Goal: Task Accomplishment & Management: Manage account settings

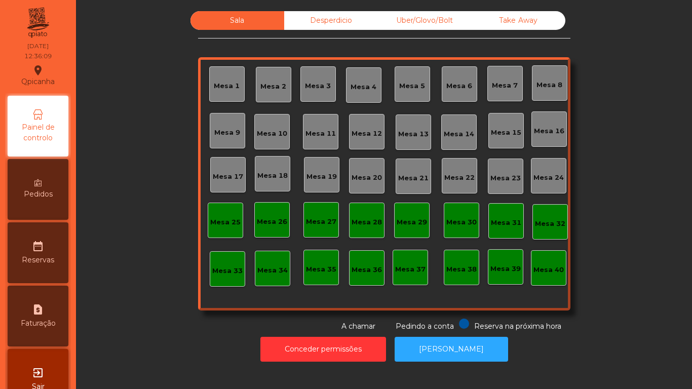
click at [272, 79] on div "Mesa 2" at bounding box center [274, 85] width 26 height 14
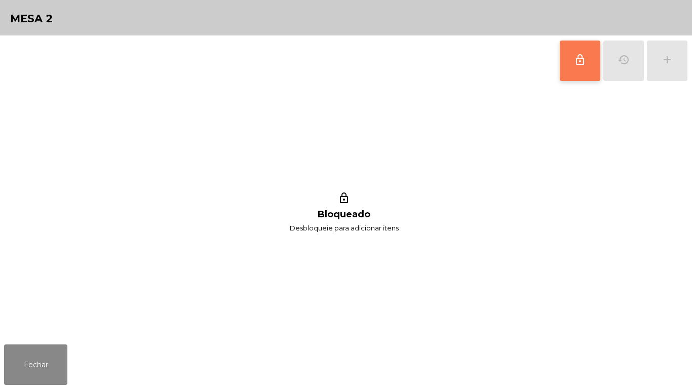
click at [571, 66] on button "lock_outline" at bounding box center [580, 61] width 41 height 41
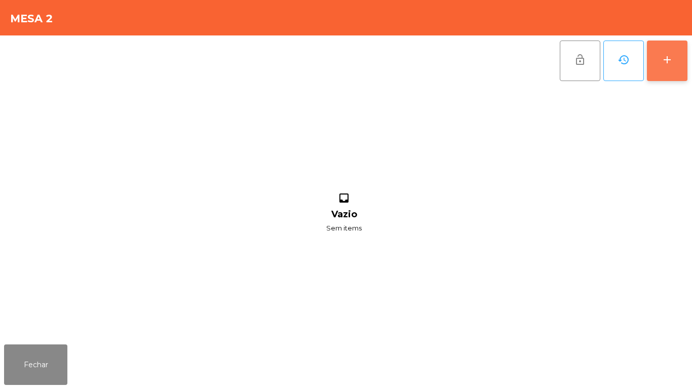
click at [669, 63] on div "add" at bounding box center [667, 60] width 12 height 12
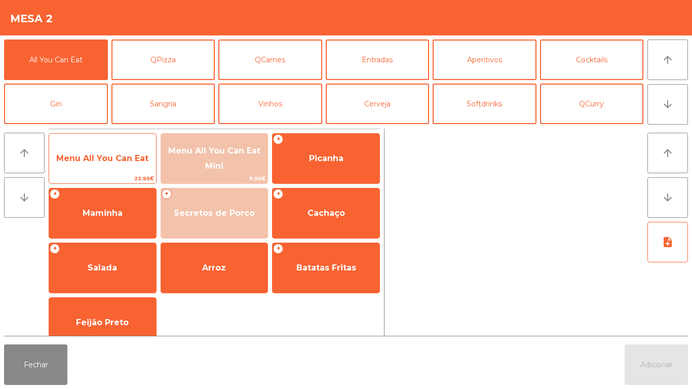
click at [104, 167] on span "Menu All You Can Eat" at bounding box center [102, 158] width 107 height 27
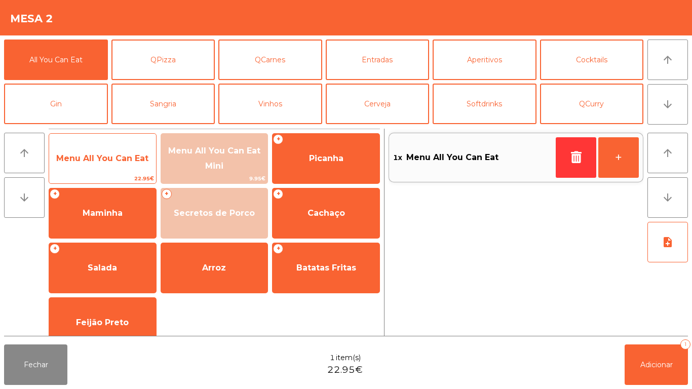
click at [100, 158] on span "Menu All You Can Eat" at bounding box center [102, 159] width 92 height 10
click at [104, 154] on span "Menu All You Can Eat" at bounding box center [102, 159] width 92 height 10
click at [114, 155] on span "Menu All You Can Eat" at bounding box center [102, 159] width 92 height 10
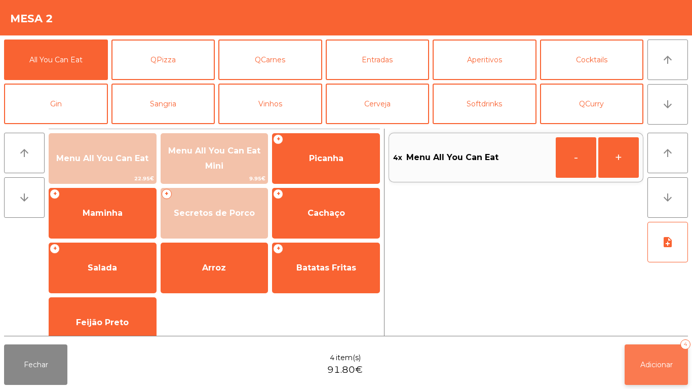
click at [667, 365] on span "Adicionar" at bounding box center [657, 364] width 32 height 9
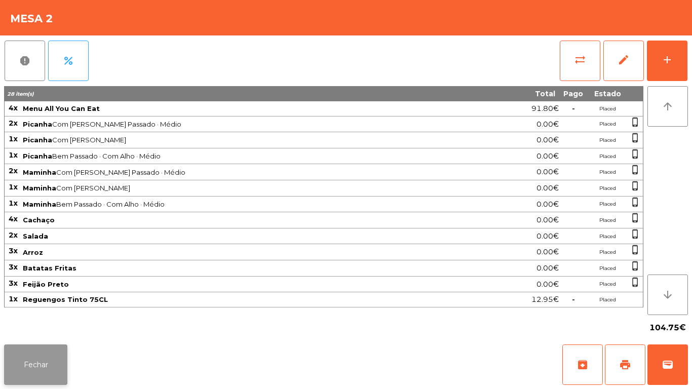
click at [40, 356] on button "Fechar" at bounding box center [35, 365] width 63 height 41
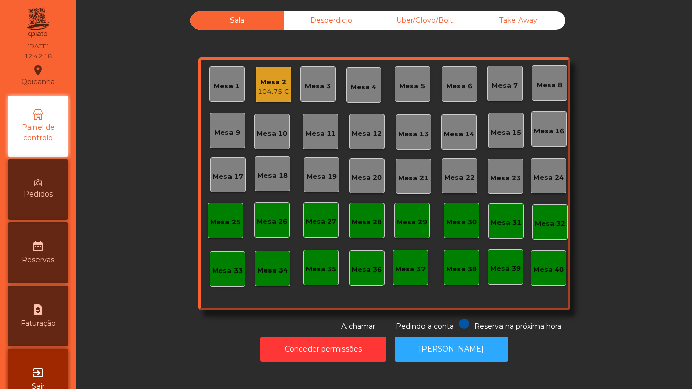
click at [231, 134] on div "Mesa 9" at bounding box center [227, 133] width 26 height 10
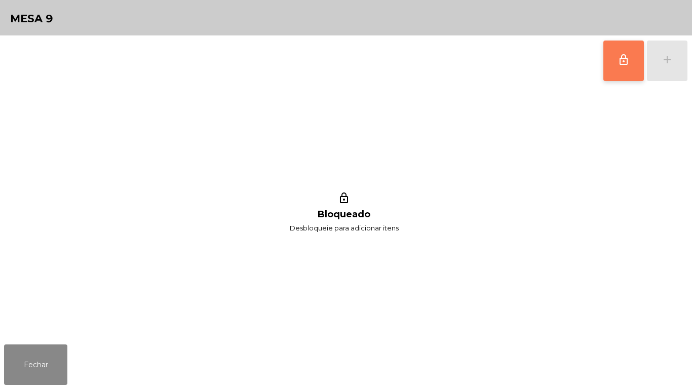
click at [613, 65] on button "lock_outline" at bounding box center [624, 61] width 41 height 41
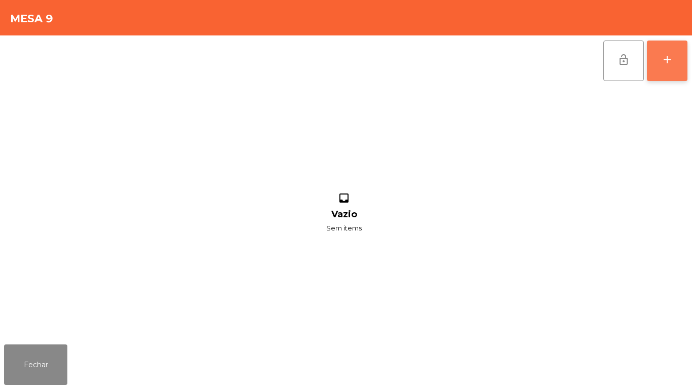
click at [661, 67] on button "add" at bounding box center [667, 61] width 41 height 41
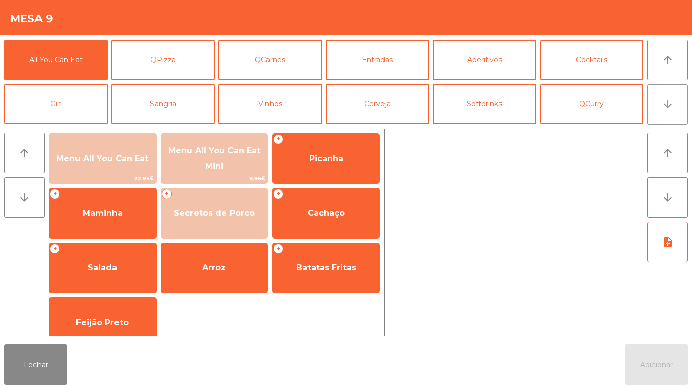
click at [663, 109] on icon "arrow_downward" at bounding box center [668, 104] width 12 height 12
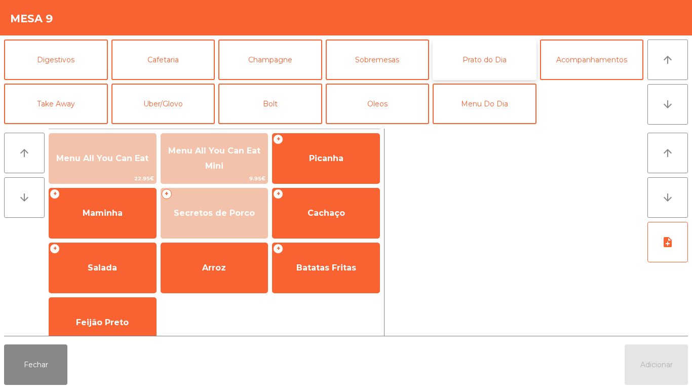
click at [484, 57] on button "Prato do Dia" at bounding box center [485, 60] width 104 height 41
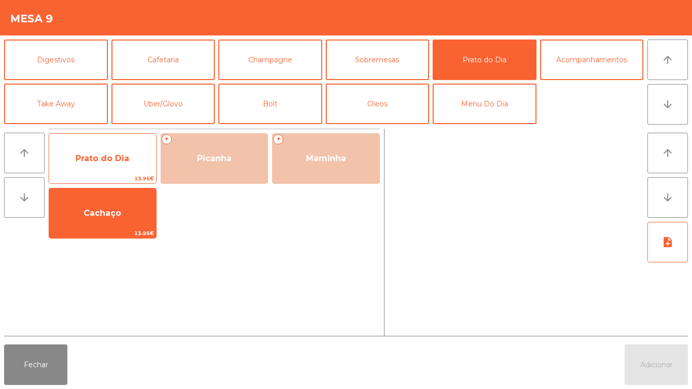
click at [106, 156] on span "Prato do Dia" at bounding box center [103, 159] width 54 height 10
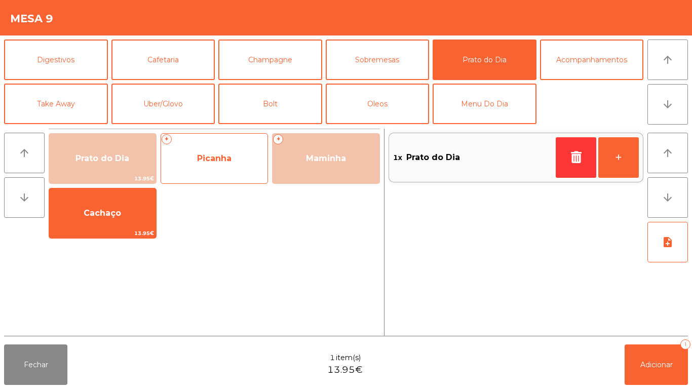
click at [226, 155] on span "Picanha" at bounding box center [214, 159] width 34 height 10
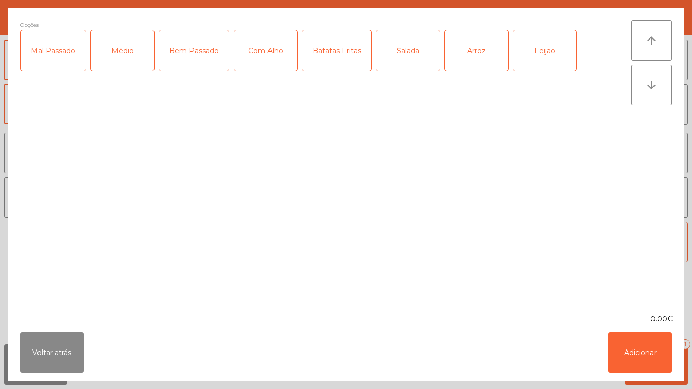
click at [134, 52] on div "Médio" at bounding box center [122, 50] width 63 height 41
click at [271, 55] on div "Com Alho" at bounding box center [265, 50] width 63 height 41
click at [477, 59] on div "Arroz" at bounding box center [476, 50] width 63 height 41
click at [543, 58] on div "Feijao" at bounding box center [544, 50] width 63 height 41
click at [401, 54] on div "Salada" at bounding box center [408, 50] width 63 height 41
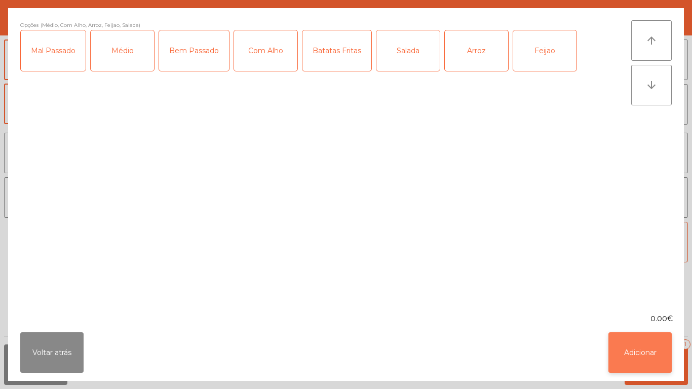
click at [632, 343] on button "Adicionar" at bounding box center [640, 353] width 63 height 41
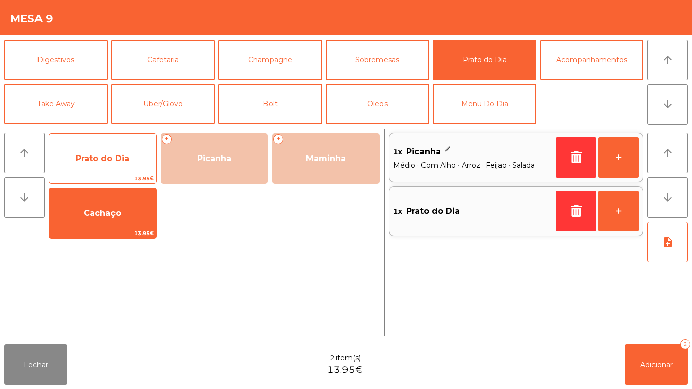
click at [120, 155] on span "Prato do Dia" at bounding box center [103, 159] width 54 height 10
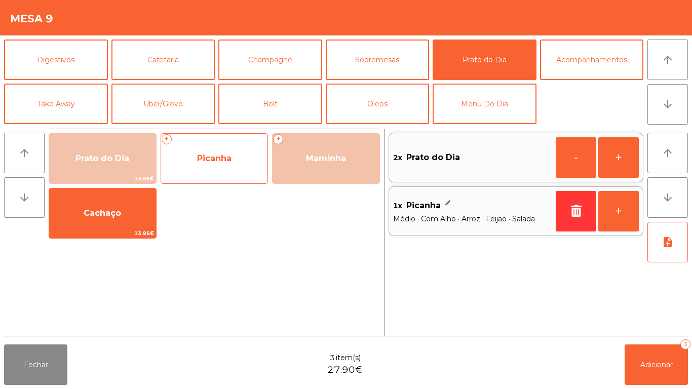
click at [230, 157] on span "Picanha" at bounding box center [214, 159] width 34 height 10
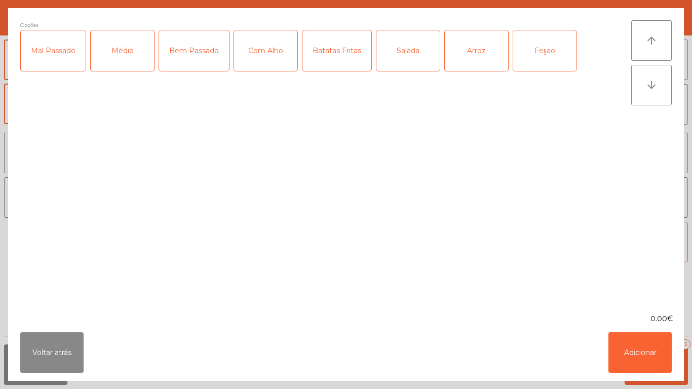
click at [135, 53] on div "Médio" at bounding box center [122, 50] width 63 height 41
click at [268, 62] on div "Com Alho" at bounding box center [265, 50] width 63 height 41
click at [481, 57] on div "Arroz" at bounding box center [476, 50] width 63 height 41
click at [538, 57] on div "Feijao" at bounding box center [544, 50] width 63 height 41
click at [412, 53] on div "Salada" at bounding box center [408, 50] width 63 height 41
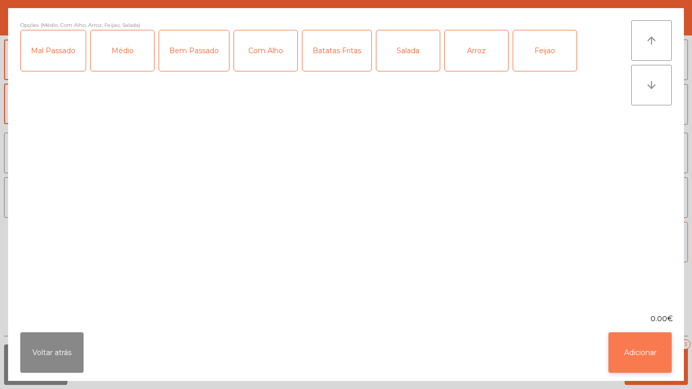
click at [643, 347] on button "Adicionar" at bounding box center [640, 353] width 63 height 41
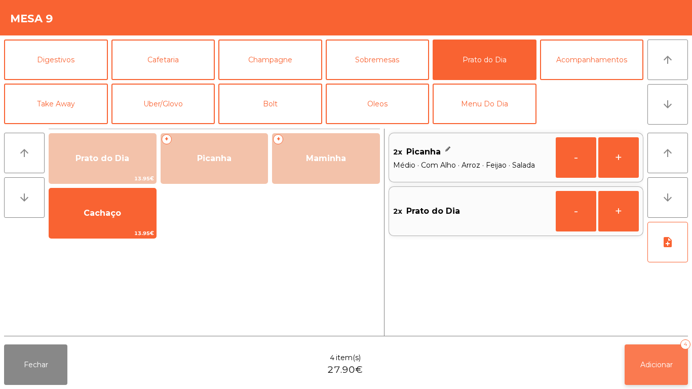
click at [652, 357] on button "Adicionar 4" at bounding box center [656, 365] width 63 height 41
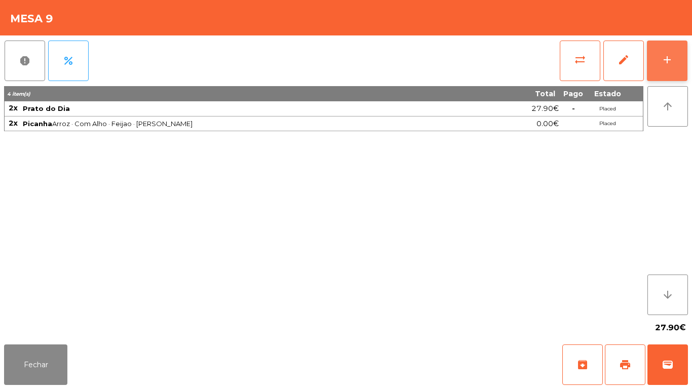
click at [663, 71] on button "add" at bounding box center [667, 61] width 41 height 41
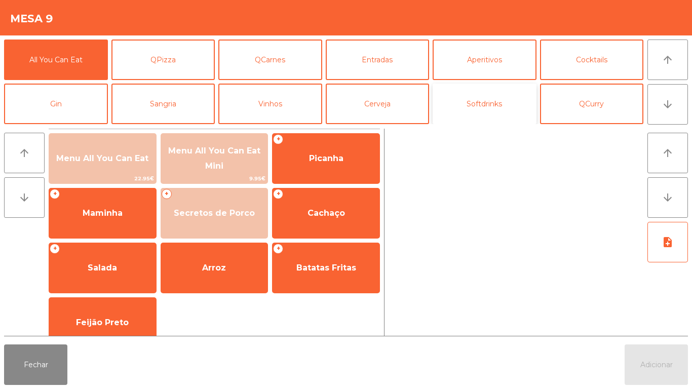
click at [473, 105] on button "Softdrinks" at bounding box center [485, 104] width 104 height 41
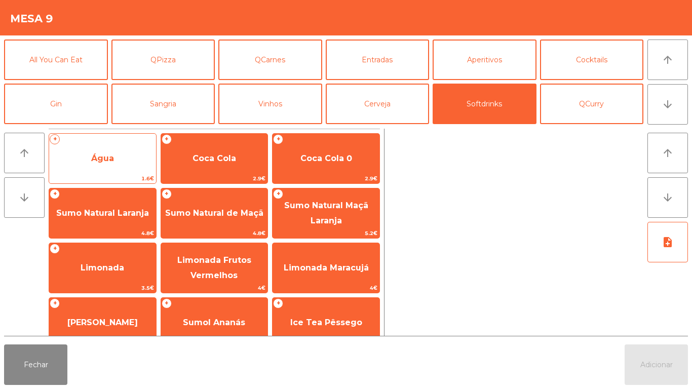
click at [112, 154] on span "Água" at bounding box center [102, 159] width 23 height 10
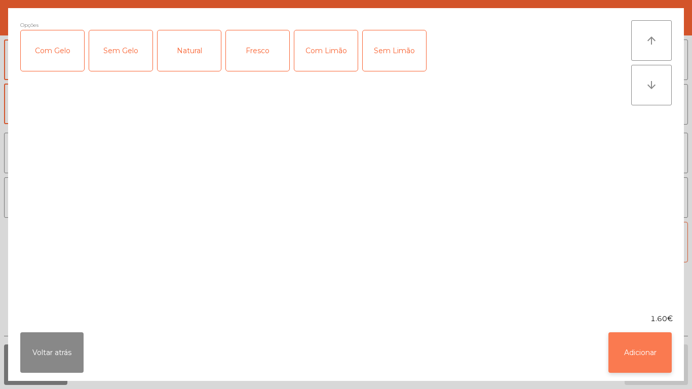
click at [629, 358] on button "Adicionar" at bounding box center [640, 353] width 63 height 41
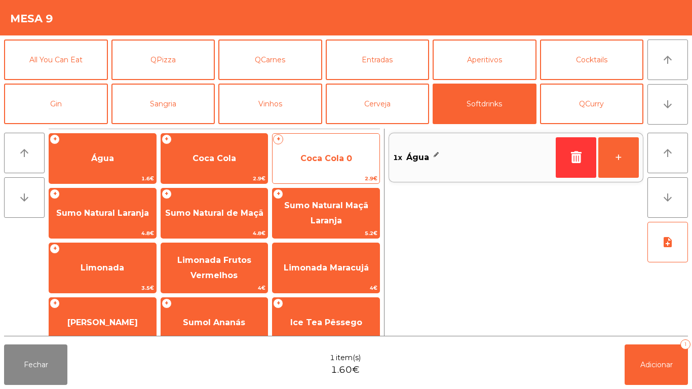
click at [317, 155] on span "Coca Cola 0" at bounding box center [327, 159] width 52 height 10
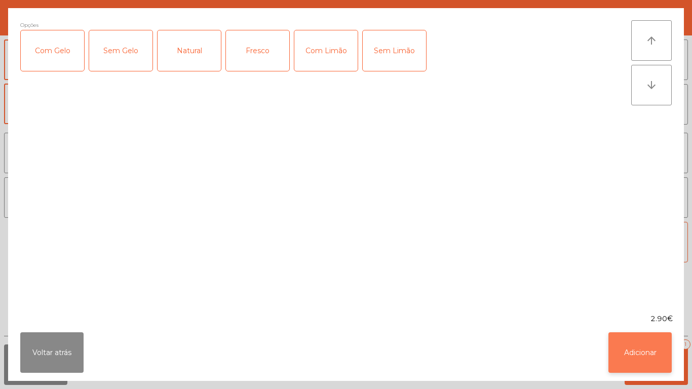
click at [624, 343] on button "Adicionar" at bounding box center [640, 353] width 63 height 41
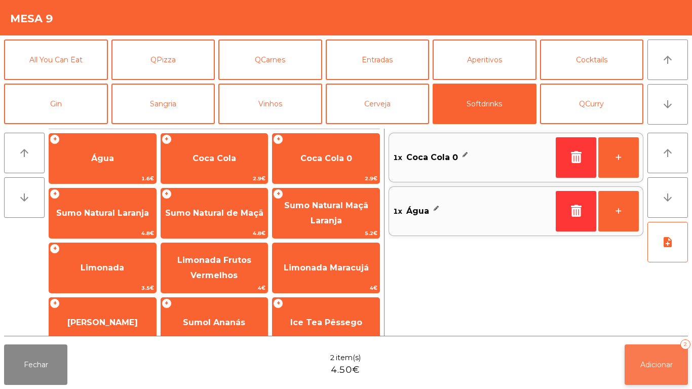
click at [659, 362] on span "Adicionar" at bounding box center [657, 364] width 32 height 9
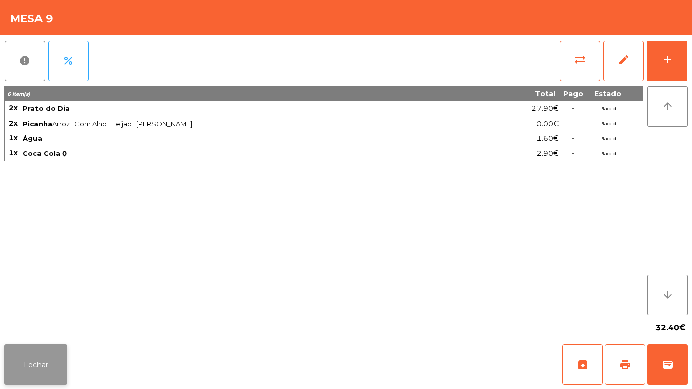
click at [48, 361] on button "Fechar" at bounding box center [35, 365] width 63 height 41
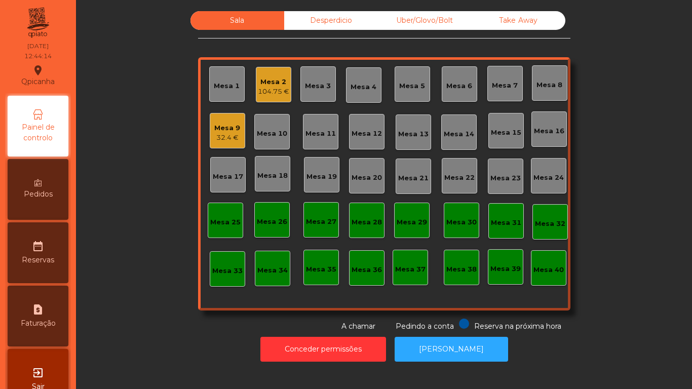
click at [271, 82] on div "Mesa 2" at bounding box center [273, 82] width 31 height 10
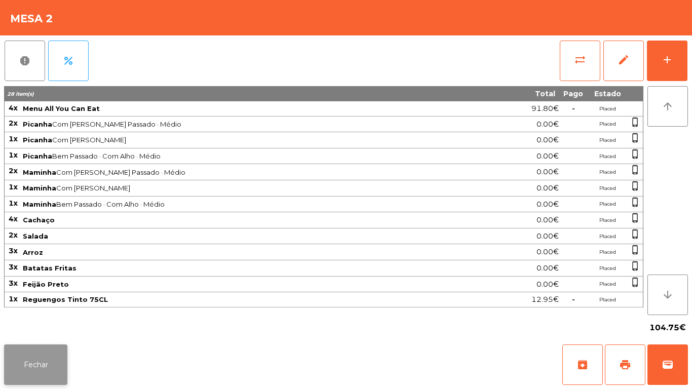
click at [40, 351] on button "Fechar" at bounding box center [35, 365] width 63 height 41
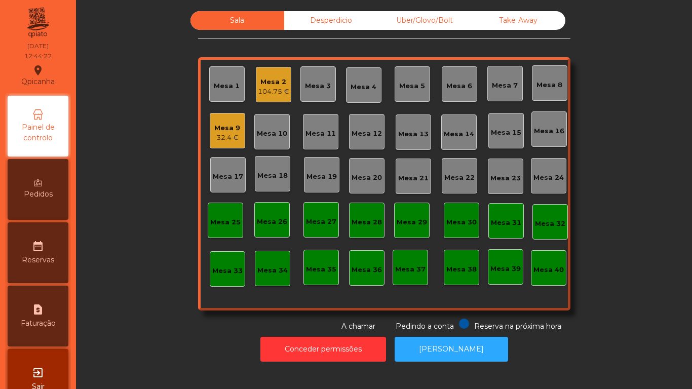
click at [224, 136] on div "32.4 €" at bounding box center [227, 138] width 26 height 10
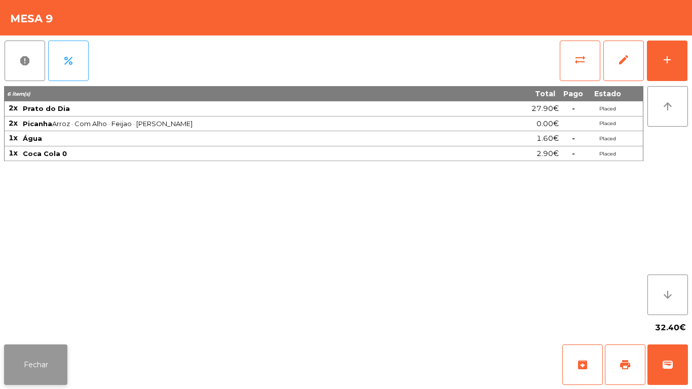
click at [50, 364] on button "Fechar" at bounding box center [35, 365] width 63 height 41
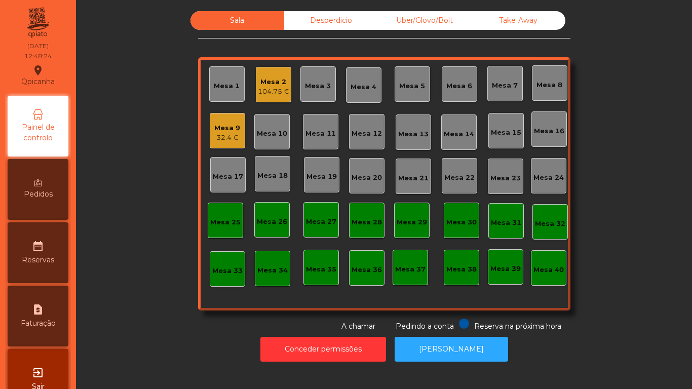
click at [318, 87] on div "Mesa 3" at bounding box center [318, 86] width 26 height 10
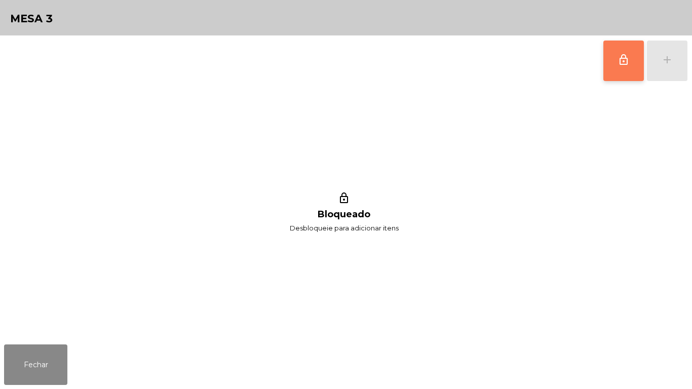
click at [613, 63] on button "lock_outline" at bounding box center [624, 61] width 41 height 41
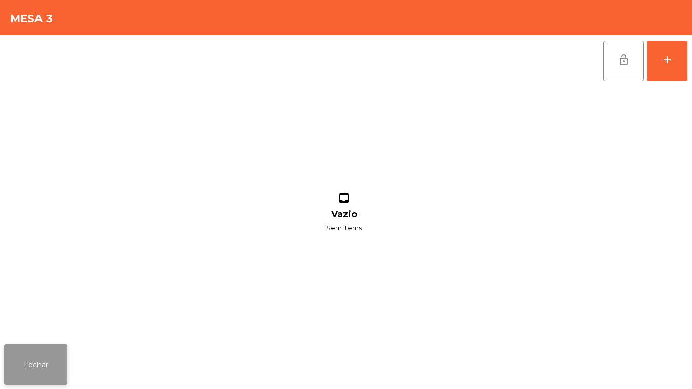
click at [42, 369] on button "Fechar" at bounding box center [35, 365] width 63 height 41
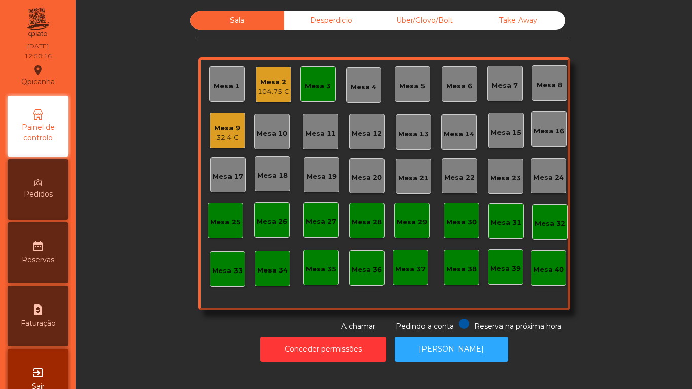
click at [312, 86] on div "Mesa 3" at bounding box center [318, 86] width 26 height 10
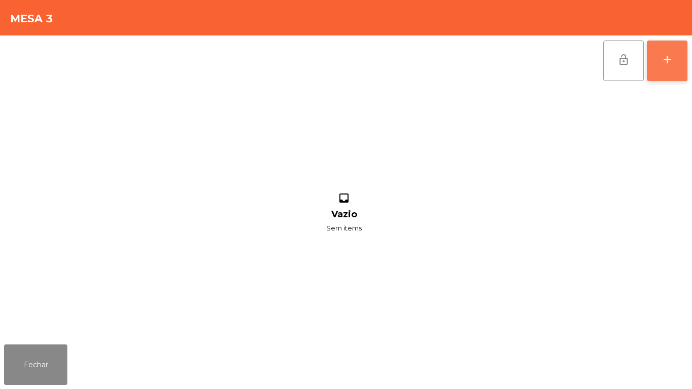
click at [668, 59] on div "add" at bounding box center [667, 60] width 12 height 12
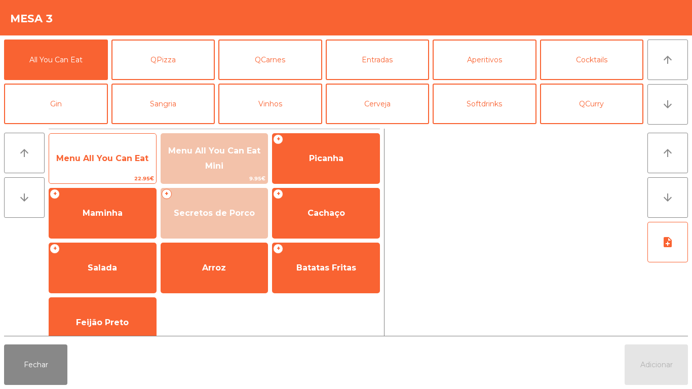
click at [110, 161] on span "Menu All You Can Eat" at bounding box center [102, 159] width 92 height 10
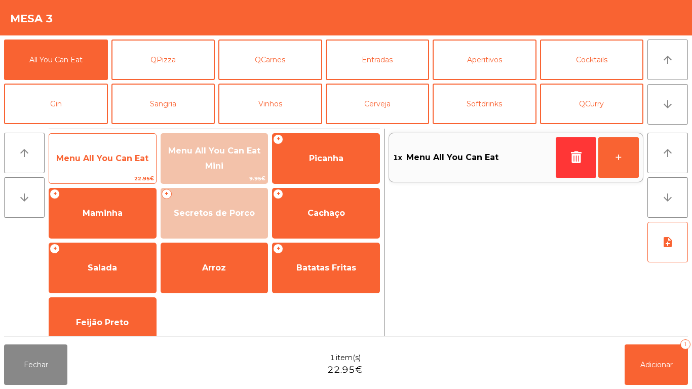
click at [104, 160] on span "Menu All You Can Eat" at bounding box center [102, 159] width 92 height 10
click at [81, 165] on span "Menu All You Can Eat" at bounding box center [102, 158] width 107 height 27
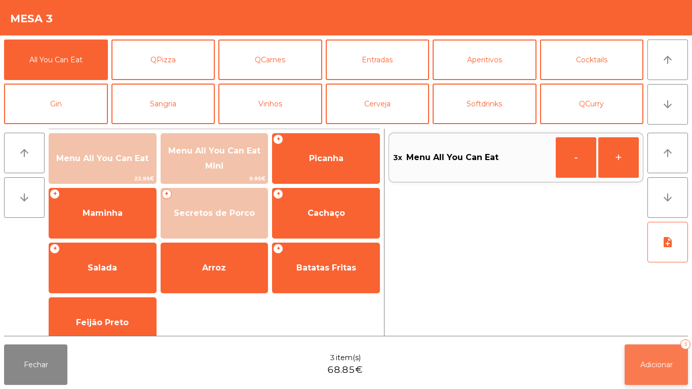
click at [658, 371] on button "Adicionar 3" at bounding box center [656, 365] width 63 height 41
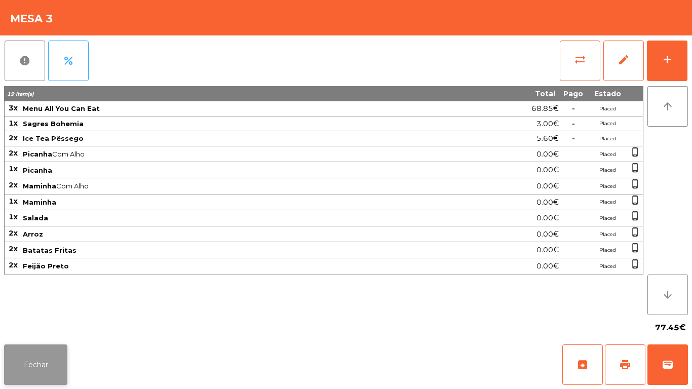
click at [35, 361] on button "Fechar" at bounding box center [35, 365] width 63 height 41
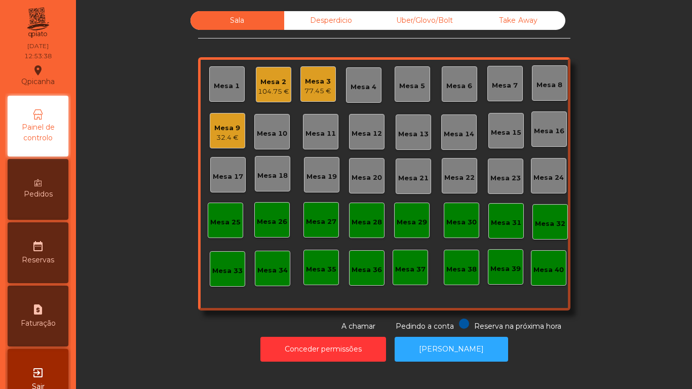
click at [260, 92] on div "104.75 €" at bounding box center [273, 92] width 31 height 10
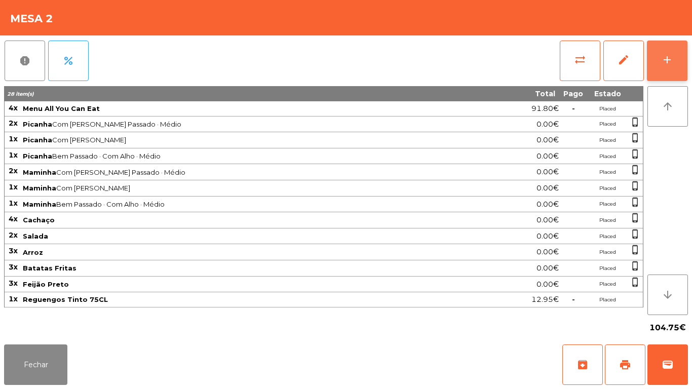
click at [653, 58] on button "add" at bounding box center [667, 61] width 41 height 41
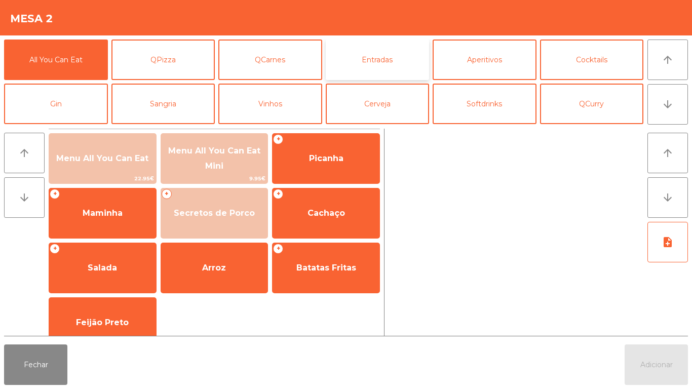
click at [373, 63] on button "Entradas" at bounding box center [378, 60] width 104 height 41
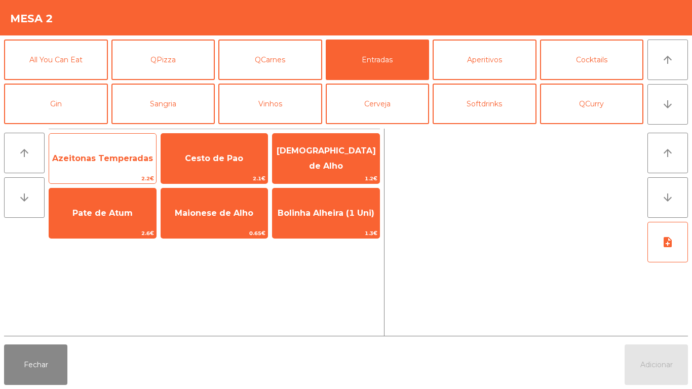
click at [111, 163] on span "Azeitonas Temperadas" at bounding box center [102, 158] width 107 height 27
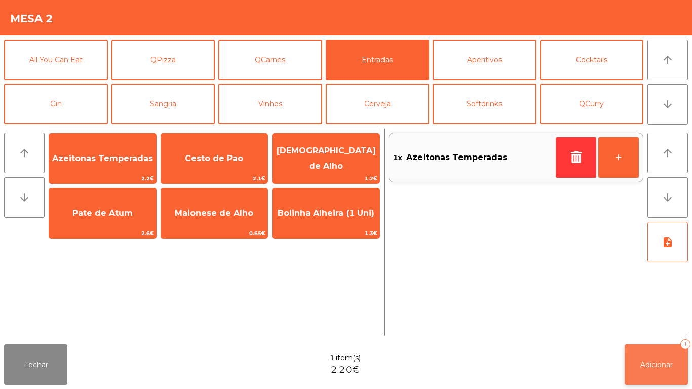
click at [647, 346] on button "Adicionar 1" at bounding box center [656, 365] width 63 height 41
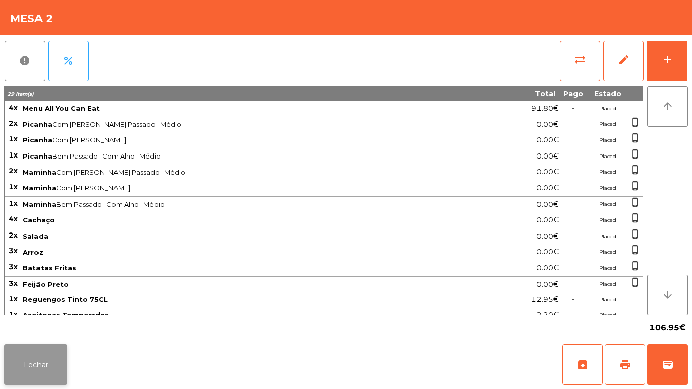
click at [39, 354] on button "Fechar" at bounding box center [35, 365] width 63 height 41
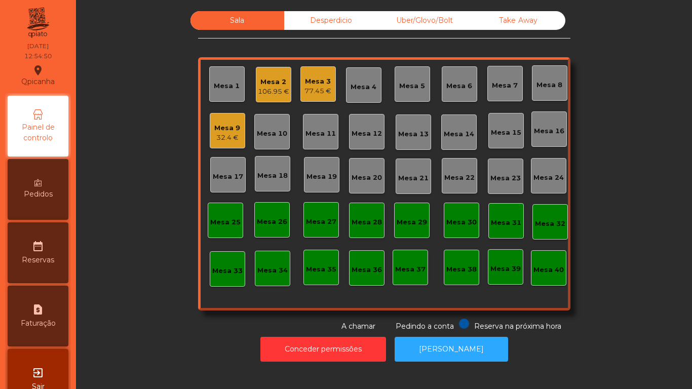
click at [312, 80] on div "Mesa 3" at bounding box center [318, 82] width 27 height 10
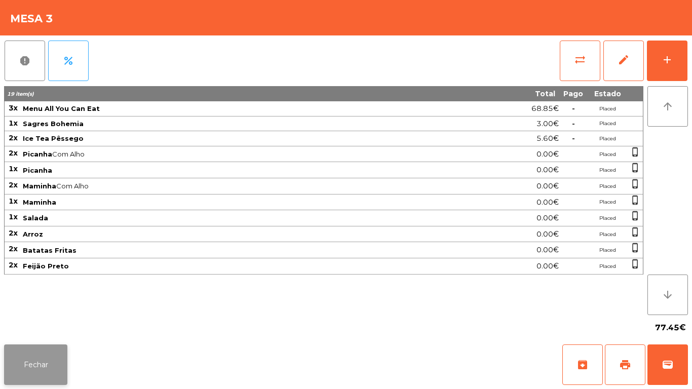
click at [44, 357] on button "Fechar" at bounding box center [35, 365] width 63 height 41
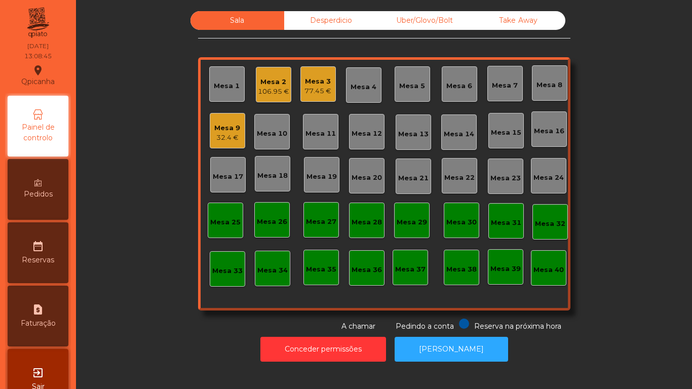
click at [219, 138] on div "32.4 €" at bounding box center [227, 138] width 26 height 10
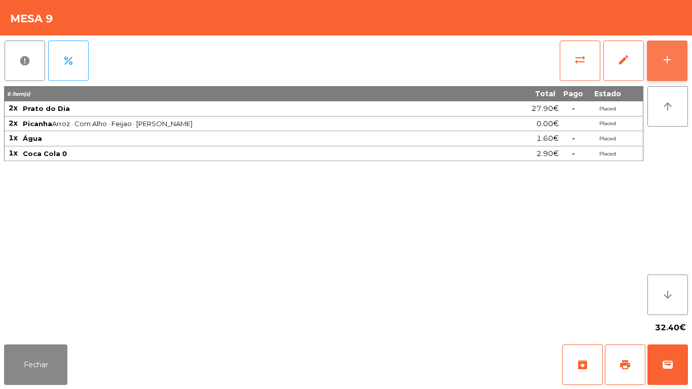
click at [669, 67] on button "add" at bounding box center [667, 61] width 41 height 41
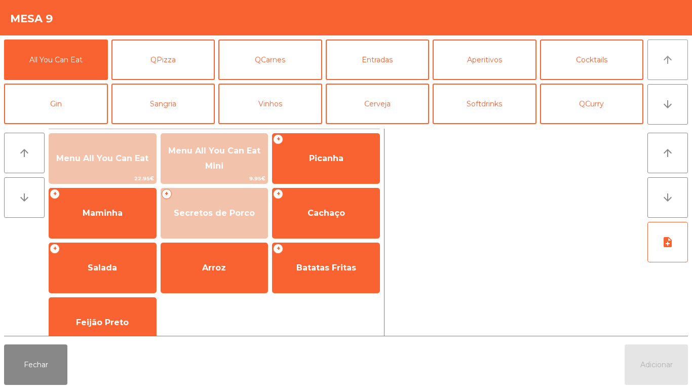
click at [669, 67] on button "arrow_upward" at bounding box center [668, 60] width 41 height 41
click at [680, 59] on button "arrow_upward" at bounding box center [668, 60] width 41 height 41
click at [661, 68] on button "arrow_upward" at bounding box center [668, 60] width 41 height 41
click at [658, 119] on button "arrow_downward" at bounding box center [668, 104] width 41 height 41
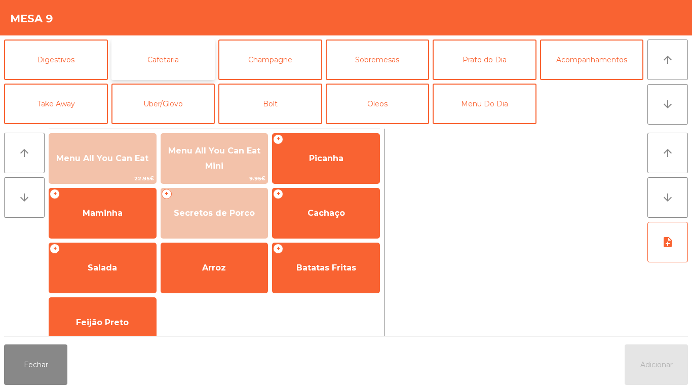
click at [181, 67] on button "Cafetaria" at bounding box center [164, 60] width 104 height 41
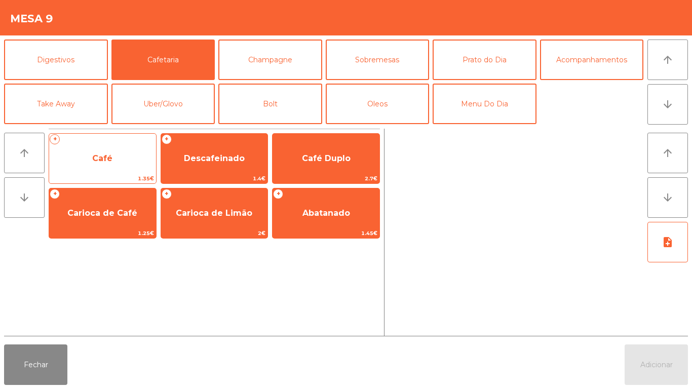
click at [110, 164] on span "Café" at bounding box center [102, 158] width 107 height 27
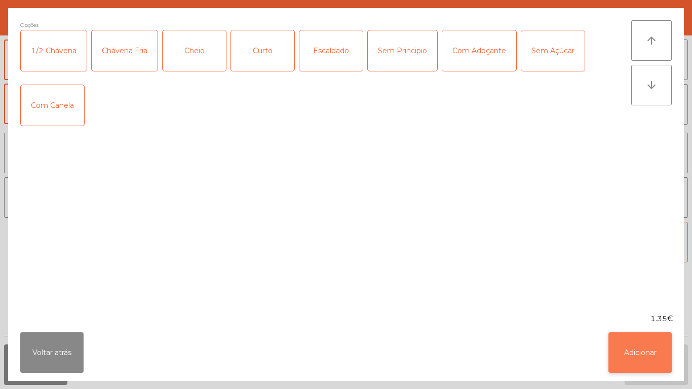
click at [636, 345] on button "Adicionar" at bounding box center [640, 353] width 63 height 41
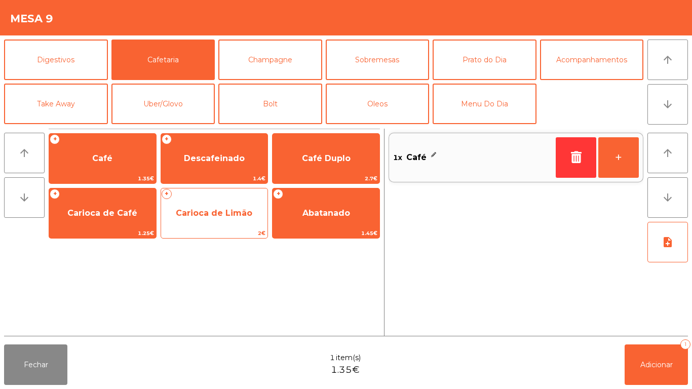
click at [225, 200] on span "Carioca de Limão" at bounding box center [214, 213] width 107 height 27
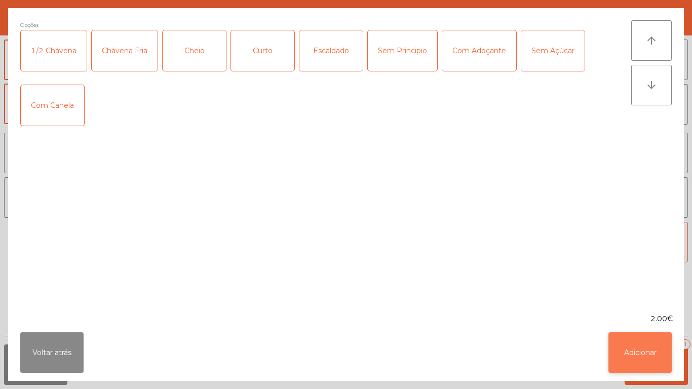
click at [638, 348] on button "Adicionar" at bounding box center [640, 353] width 63 height 41
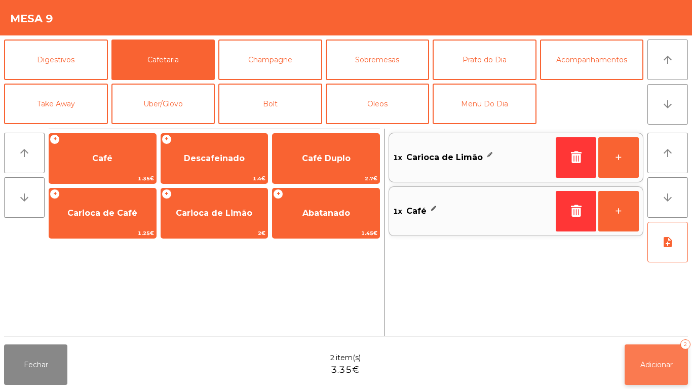
click at [654, 357] on button "Adicionar 2" at bounding box center [656, 365] width 63 height 41
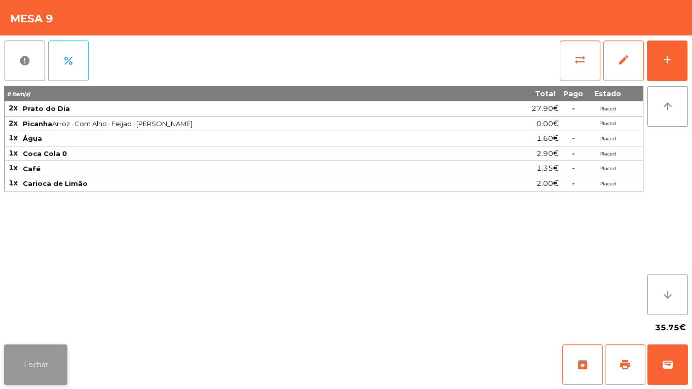
click at [35, 362] on button "Fechar" at bounding box center [35, 365] width 63 height 41
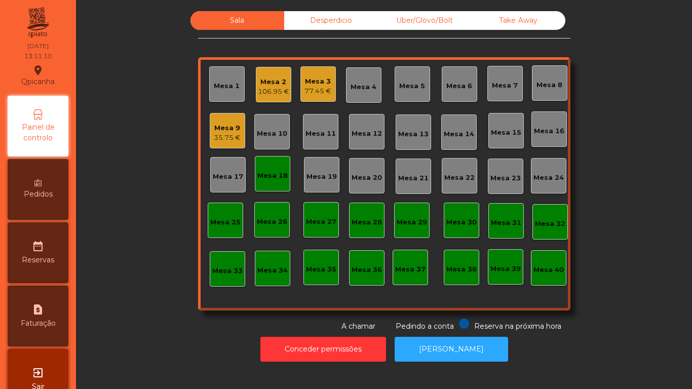
click at [273, 164] on div "Mesa 18" at bounding box center [272, 173] width 35 height 35
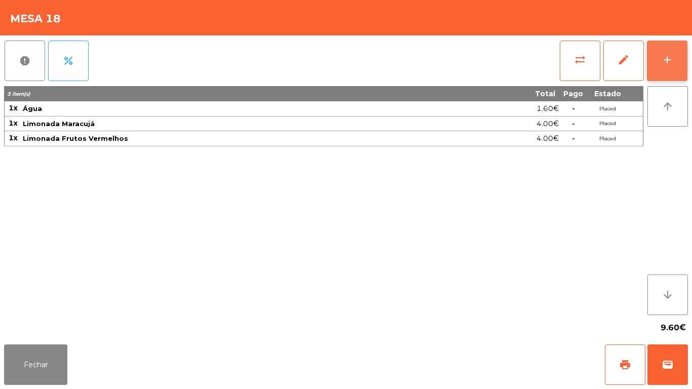
click at [667, 60] on div "add" at bounding box center [667, 60] width 12 height 12
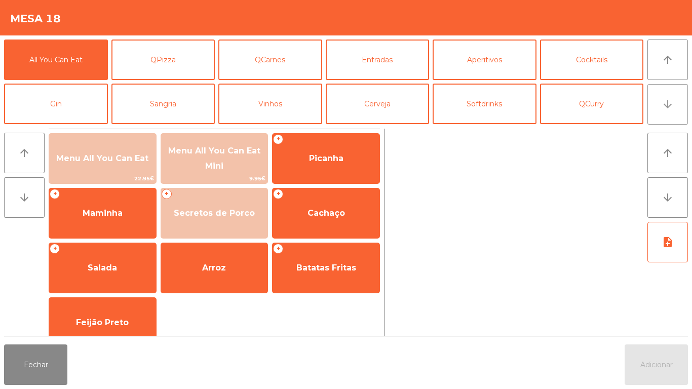
click at [665, 105] on icon "arrow_downward" at bounding box center [668, 104] width 12 height 12
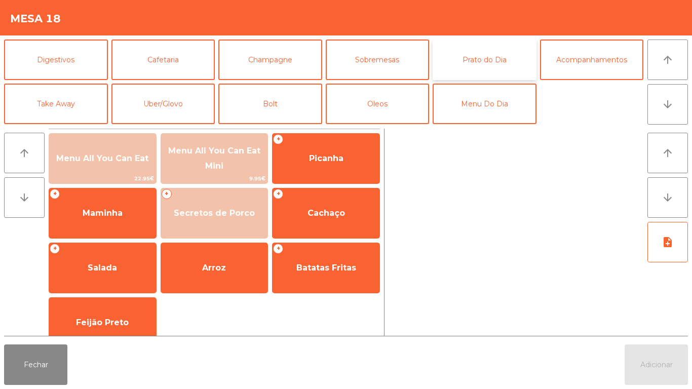
click at [495, 64] on button "Prato do Dia" at bounding box center [485, 60] width 104 height 41
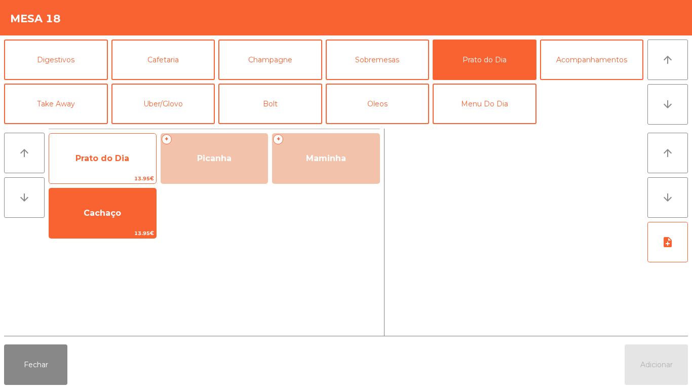
click at [103, 158] on span "Prato do Dia" at bounding box center [103, 159] width 54 height 10
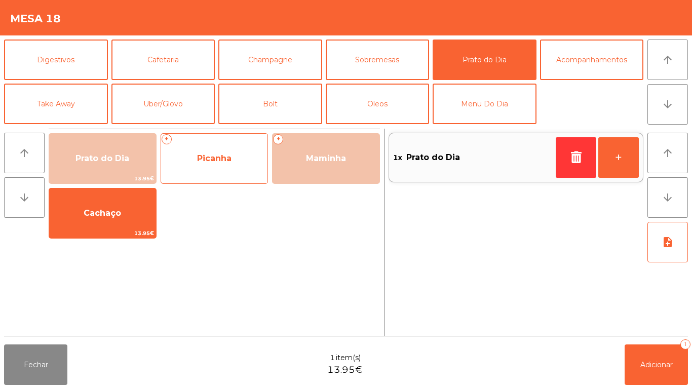
click at [224, 159] on span "Picanha" at bounding box center [214, 159] width 34 height 10
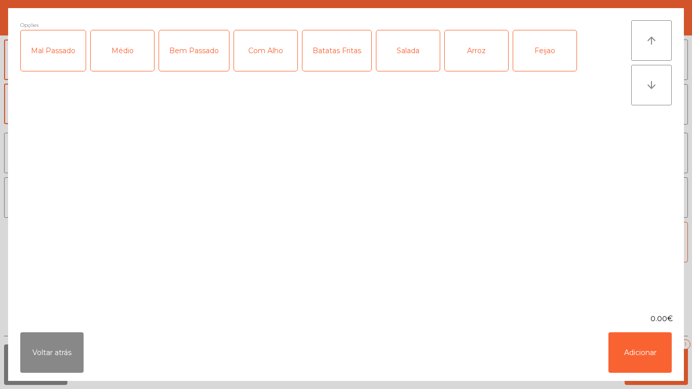
click at [196, 53] on div "Bem Passado" at bounding box center [194, 50] width 70 height 41
click at [270, 53] on div "Com Alho" at bounding box center [265, 50] width 63 height 41
click at [345, 52] on div "Batatas Fritas" at bounding box center [337, 50] width 69 height 41
click at [465, 53] on div "Arroz" at bounding box center [476, 50] width 63 height 41
click at [539, 52] on div "Feijao" at bounding box center [544, 50] width 63 height 41
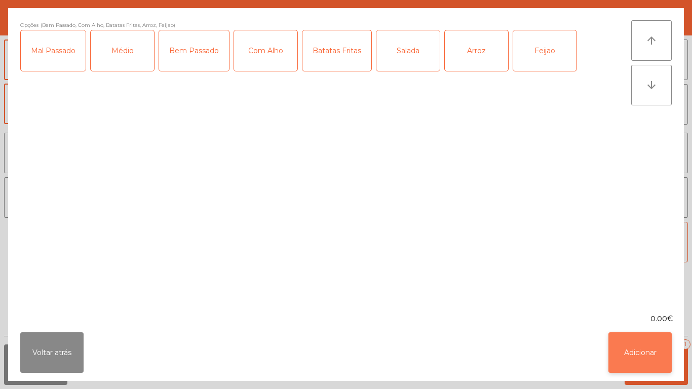
click at [638, 346] on button "Adicionar" at bounding box center [640, 353] width 63 height 41
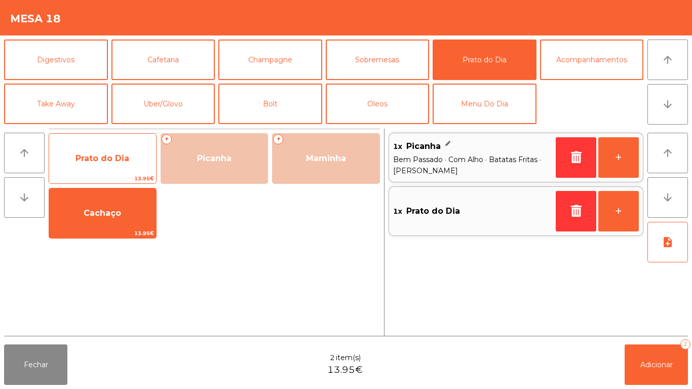
click at [114, 155] on span "Prato do Dia" at bounding box center [103, 159] width 54 height 10
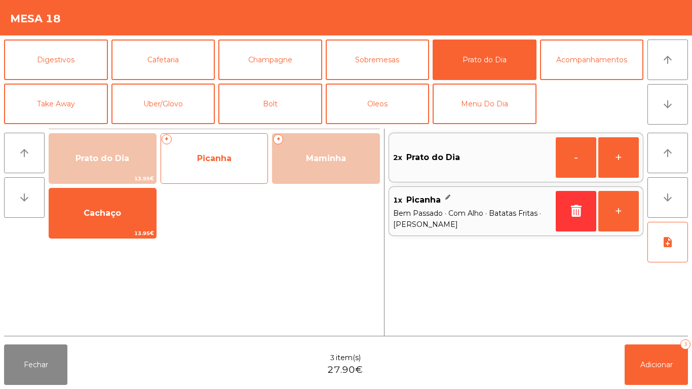
click at [221, 159] on span "Picanha" at bounding box center [214, 159] width 34 height 10
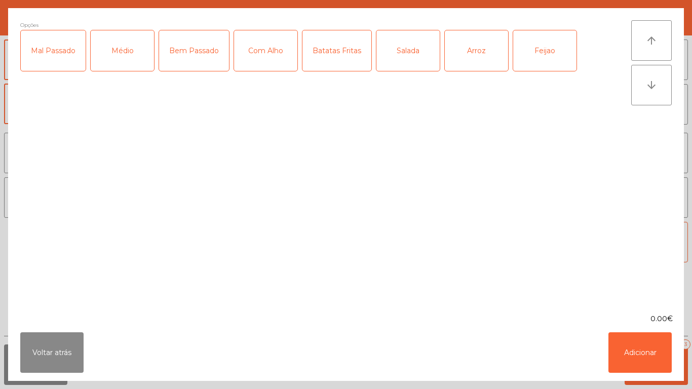
click at [137, 53] on div "Médio" at bounding box center [122, 50] width 63 height 41
click at [271, 53] on div "Com Alho" at bounding box center [265, 50] width 63 height 41
click at [408, 52] on div "Salada" at bounding box center [408, 50] width 63 height 41
click at [477, 57] on div "Arroz" at bounding box center [476, 50] width 63 height 41
click at [544, 52] on div "Feijao" at bounding box center [544, 50] width 63 height 41
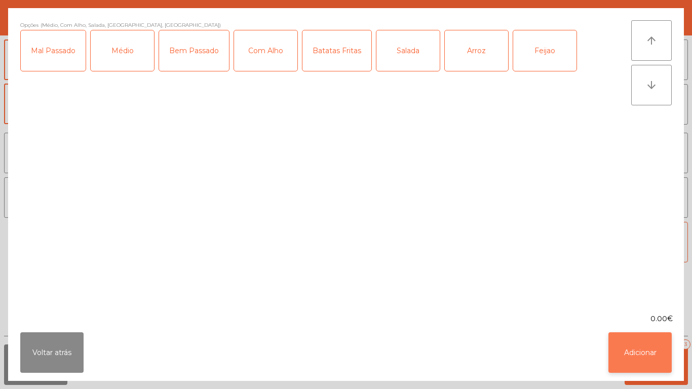
click at [632, 349] on button "Adicionar" at bounding box center [640, 353] width 63 height 41
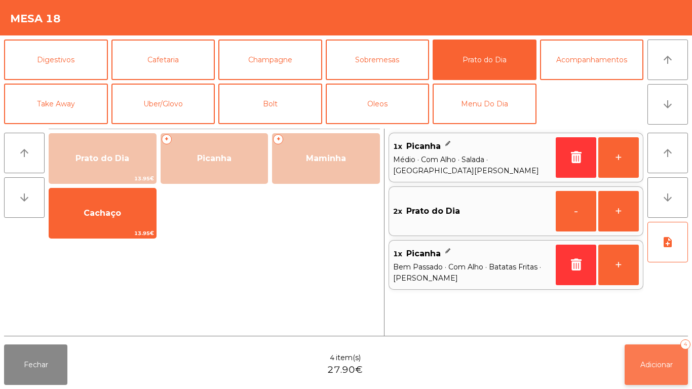
click at [657, 362] on span "Adicionar" at bounding box center [657, 364] width 32 height 9
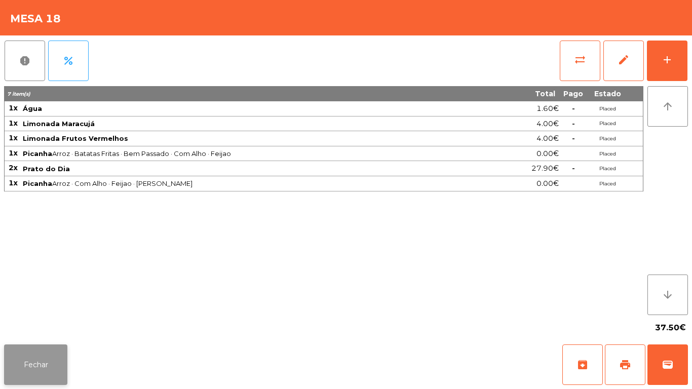
click at [35, 352] on button "Fechar" at bounding box center [35, 365] width 63 height 41
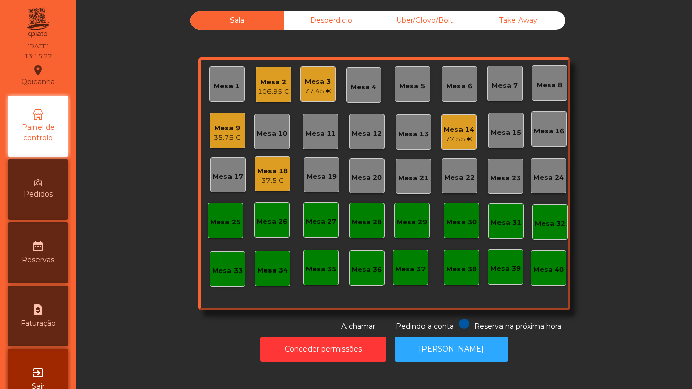
click at [456, 127] on div "Mesa 14" at bounding box center [459, 130] width 30 height 10
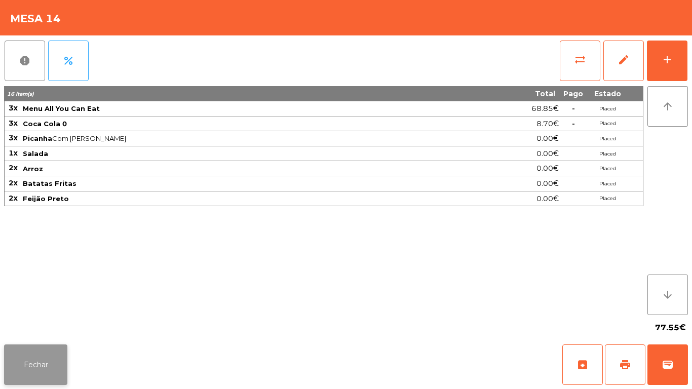
click at [42, 355] on button "Fechar" at bounding box center [35, 365] width 63 height 41
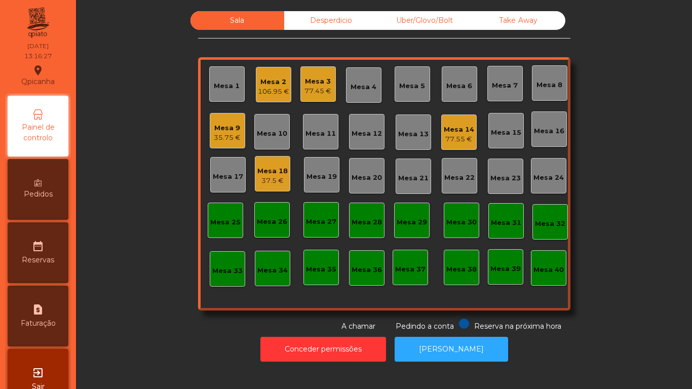
click at [549, 126] on div "Mesa 16" at bounding box center [549, 129] width 30 height 14
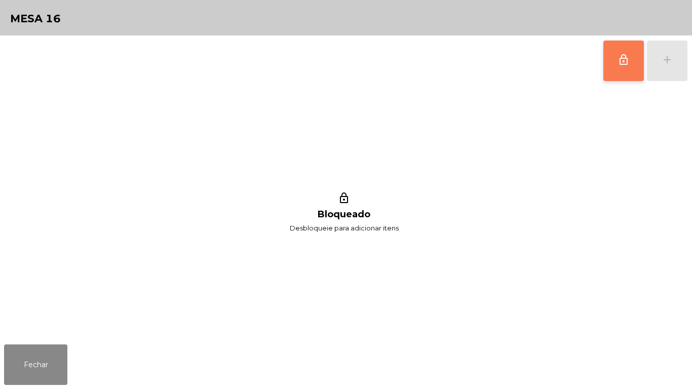
click at [618, 60] on span "lock_outline" at bounding box center [624, 60] width 12 height 12
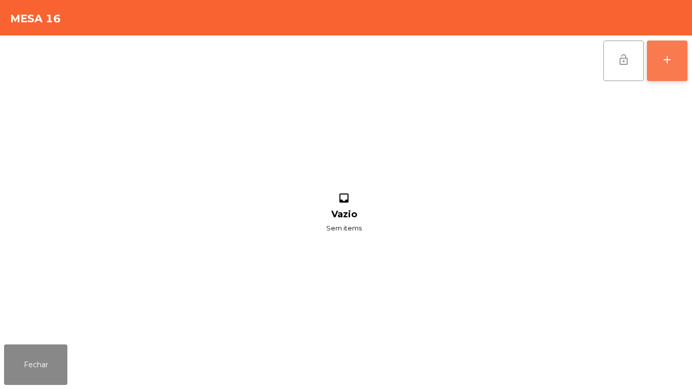
click at [668, 63] on div "add" at bounding box center [667, 60] width 12 height 12
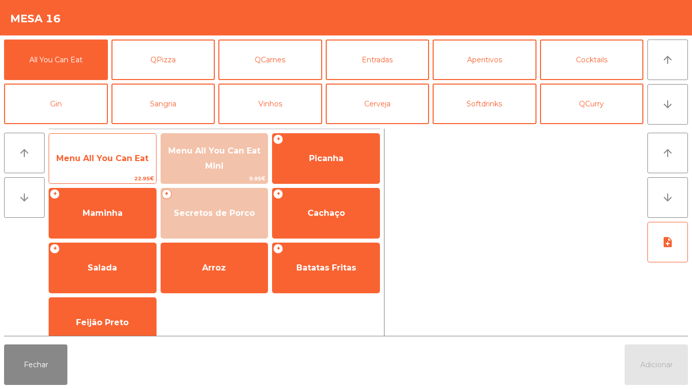
click at [101, 156] on span "Menu All You Can Eat" at bounding box center [102, 159] width 92 height 10
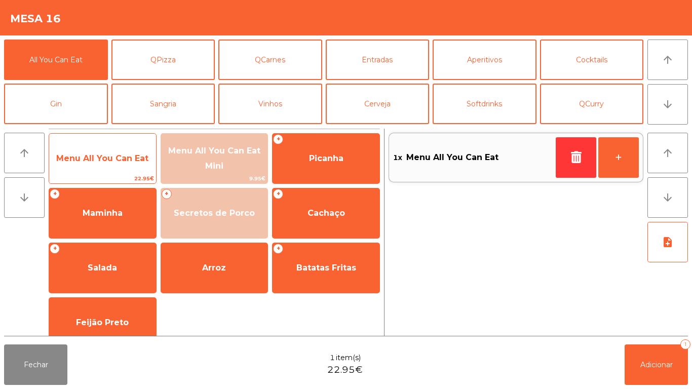
click at [92, 153] on span "Menu All You Can Eat" at bounding box center [102, 158] width 107 height 27
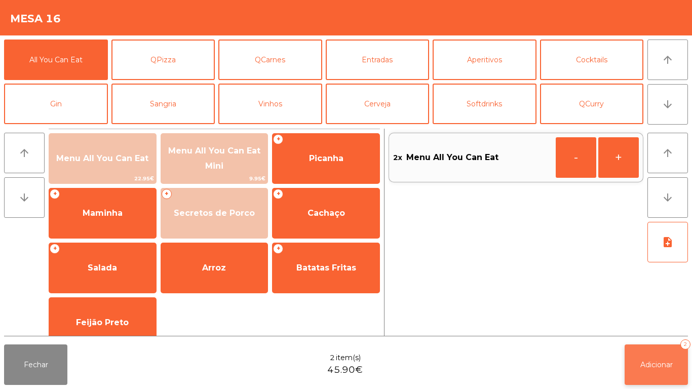
click at [646, 345] on button "Adicionar 2" at bounding box center [656, 365] width 63 height 41
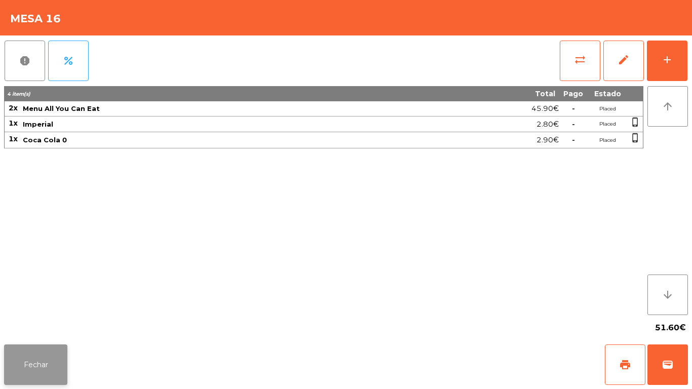
click at [48, 358] on button "Fechar" at bounding box center [35, 365] width 63 height 41
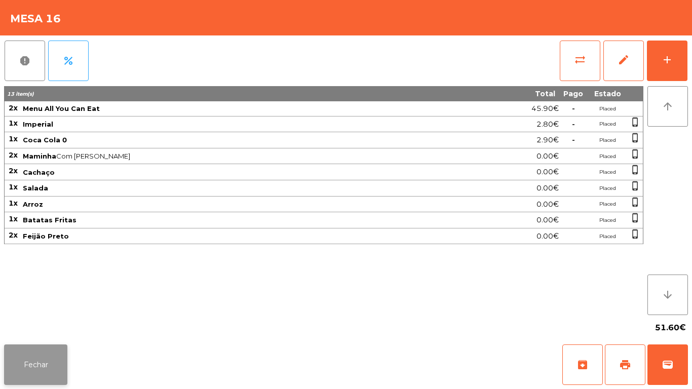
click at [47, 380] on button "Fechar" at bounding box center [35, 365] width 63 height 41
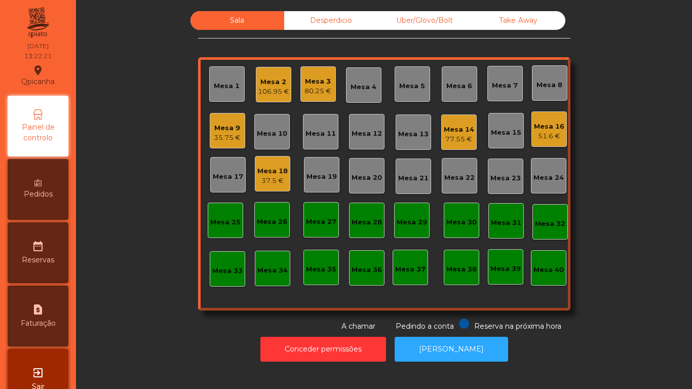
click at [270, 174] on div "Mesa 18" at bounding box center [272, 171] width 30 height 10
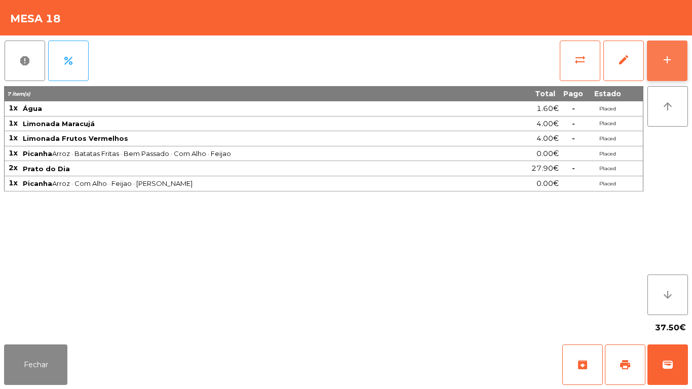
click at [665, 68] on button "add" at bounding box center [667, 61] width 41 height 41
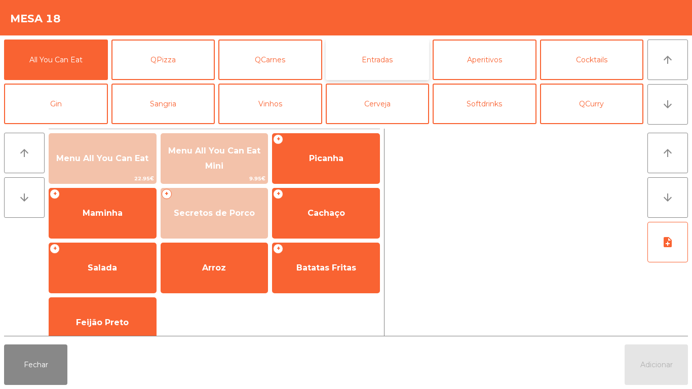
click at [381, 63] on button "Entradas" at bounding box center [378, 60] width 104 height 41
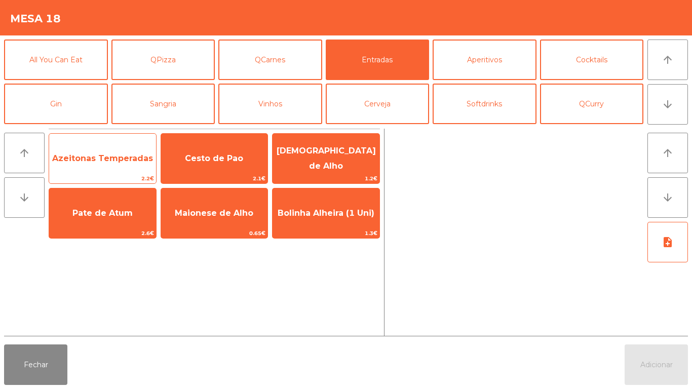
click at [117, 167] on span "Azeitonas Temperadas" at bounding box center [102, 158] width 107 height 27
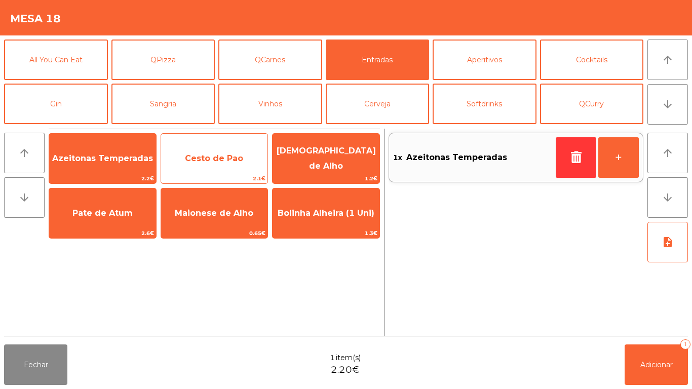
click at [222, 161] on span "Cesto de Pao" at bounding box center [214, 159] width 58 height 10
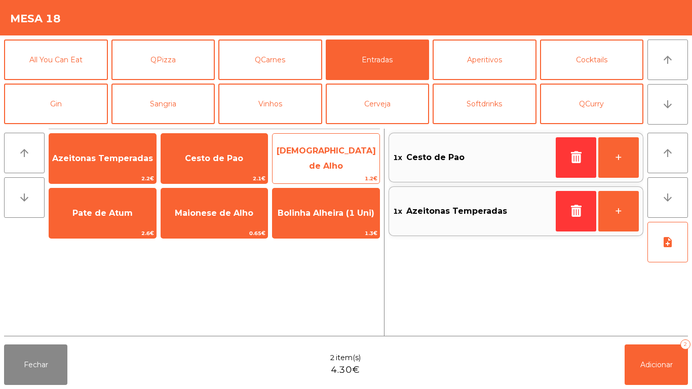
click at [341, 162] on span "[DEMOGRAPHIC_DATA] de Alho" at bounding box center [326, 158] width 99 height 25
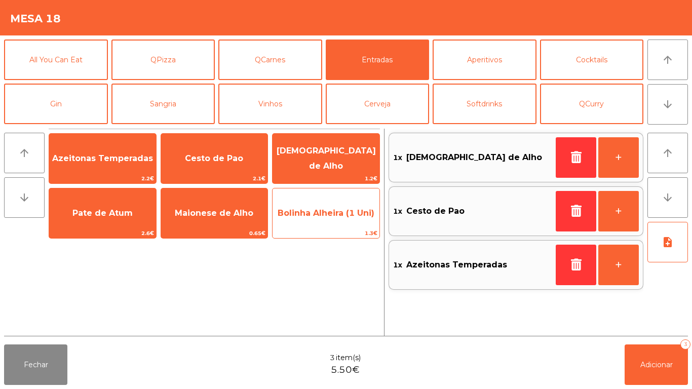
click at [318, 219] on span "Bolinha Alheira (1 Uni)" at bounding box center [326, 213] width 107 height 27
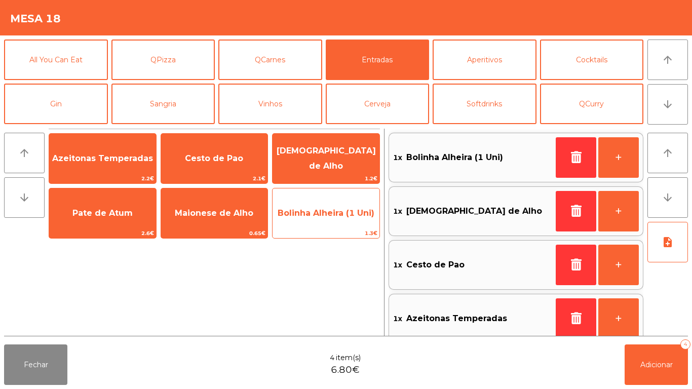
click at [321, 219] on span "Bolinha Alheira (1 Uni)" at bounding box center [326, 213] width 107 height 27
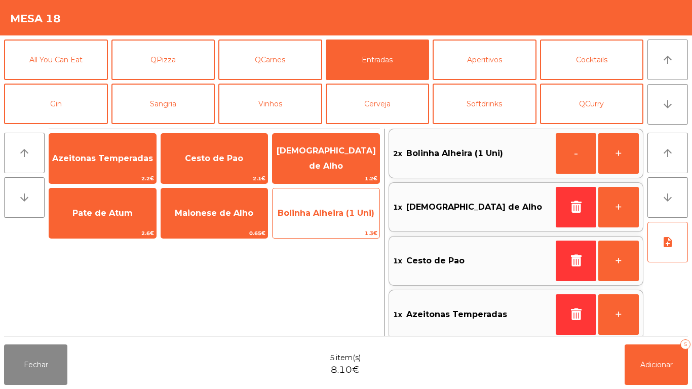
click at [315, 211] on span "Bolinha Alheira (1 Uni)" at bounding box center [326, 213] width 97 height 10
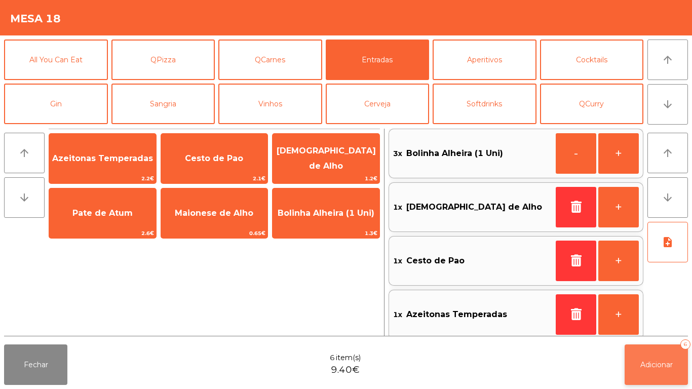
click at [656, 356] on button "Adicionar 6" at bounding box center [656, 365] width 63 height 41
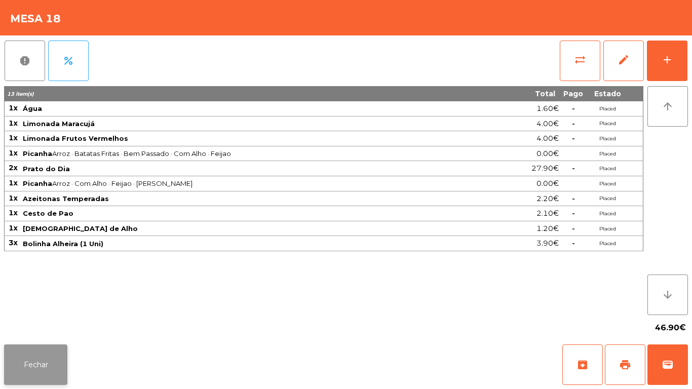
click at [28, 361] on button "Fechar" at bounding box center [35, 365] width 63 height 41
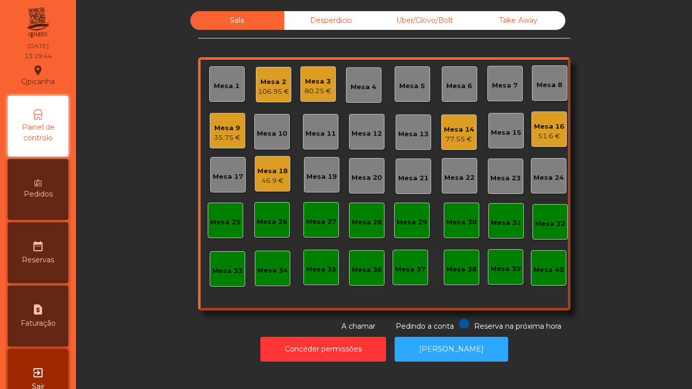
click at [451, 140] on div "77.55 €" at bounding box center [459, 139] width 30 height 10
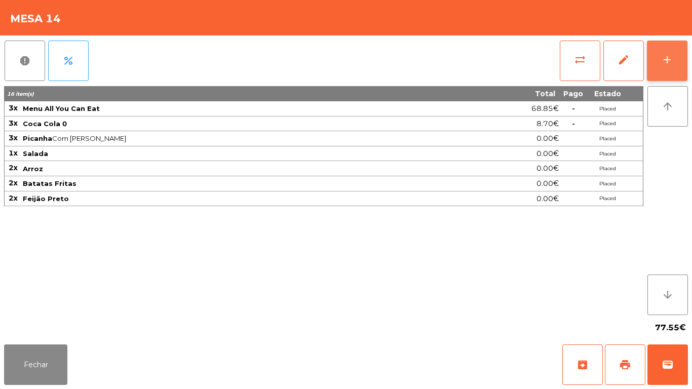
click at [668, 62] on div "add" at bounding box center [667, 60] width 12 height 12
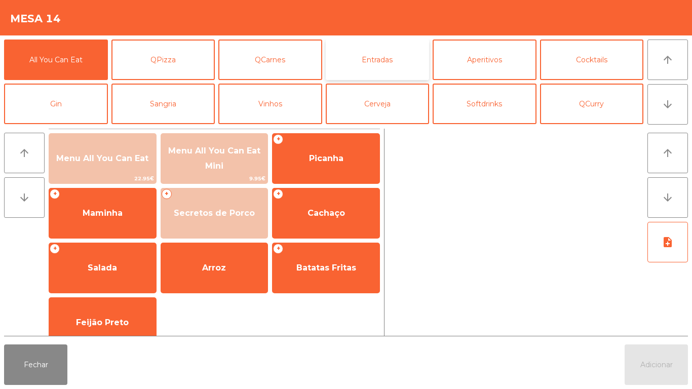
click at [374, 63] on button "Entradas" at bounding box center [378, 60] width 104 height 41
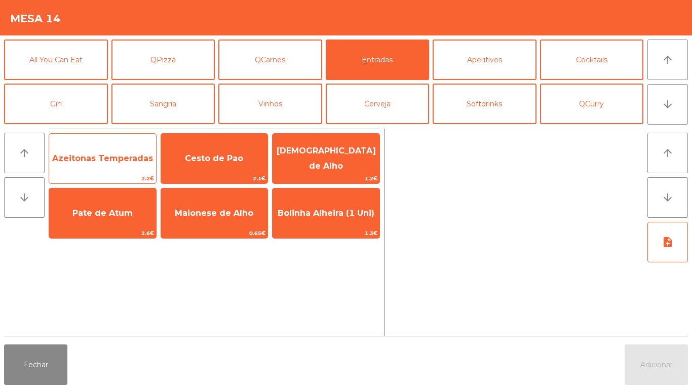
click at [112, 163] on span "Azeitonas Temperadas" at bounding box center [102, 159] width 101 height 10
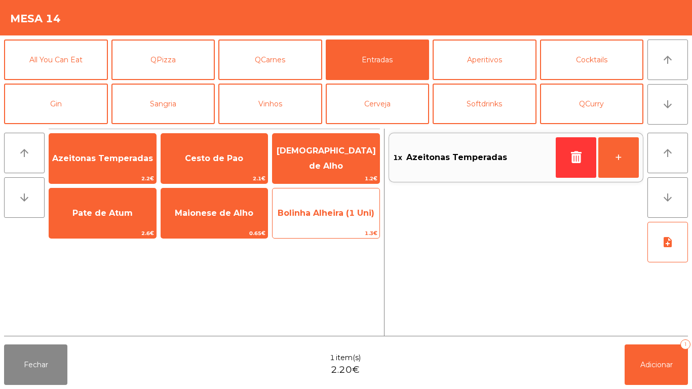
click at [315, 225] on span "Bolinha Alheira (1 Uni)" at bounding box center [326, 213] width 107 height 27
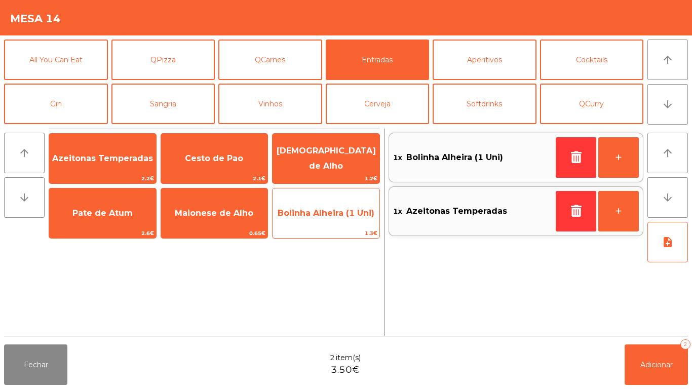
click at [310, 223] on span "Bolinha Alheira (1 Uni)" at bounding box center [326, 213] width 107 height 27
click at [306, 218] on span "Bolinha Alheira (1 Uni)" at bounding box center [326, 213] width 107 height 27
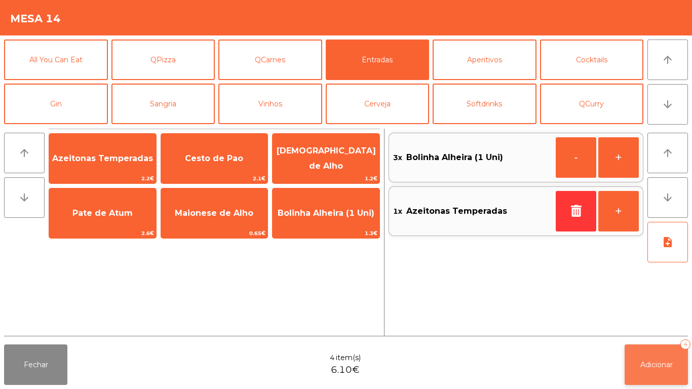
click at [646, 353] on button "Adicionar 4" at bounding box center [656, 365] width 63 height 41
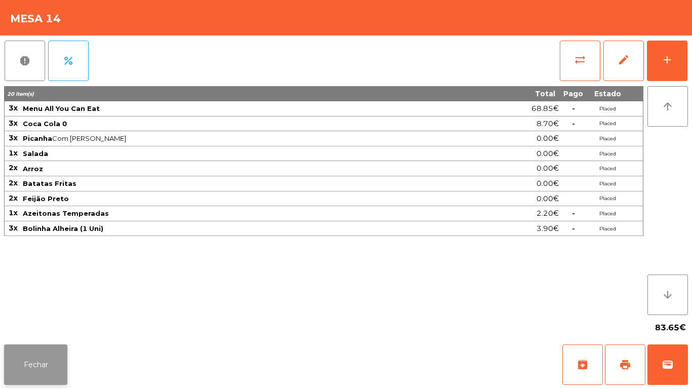
click at [32, 370] on button "Fechar" at bounding box center [35, 365] width 63 height 41
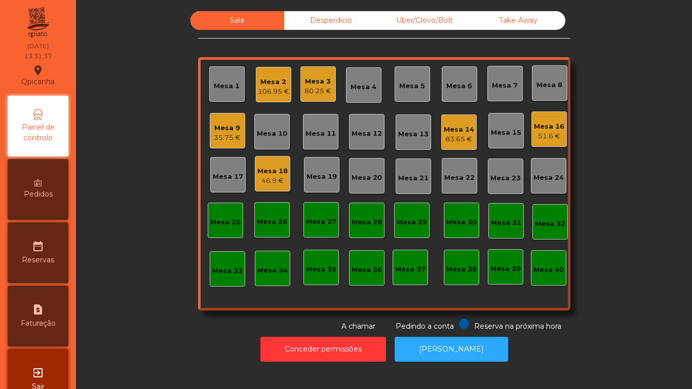
click at [224, 77] on div "Mesa 1" at bounding box center [226, 83] width 35 height 35
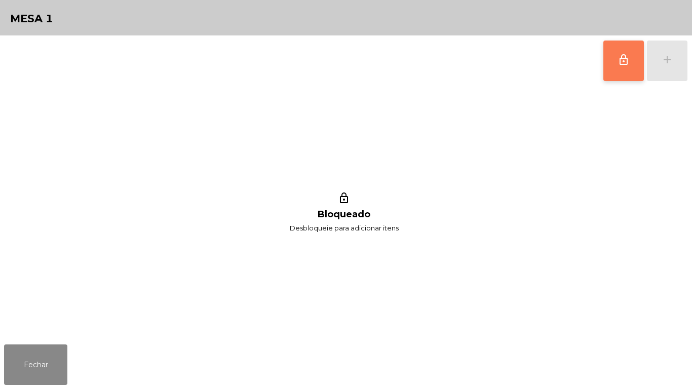
click at [626, 72] on button "lock_outline" at bounding box center [624, 61] width 41 height 41
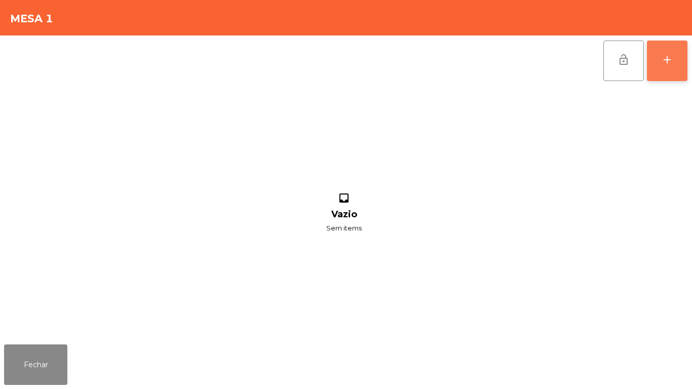
click at [672, 60] on div "add" at bounding box center [667, 60] width 12 height 12
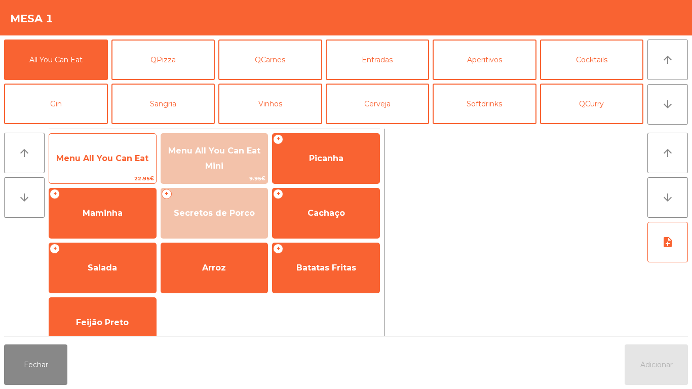
click at [132, 150] on span "Menu All You Can Eat" at bounding box center [102, 158] width 107 height 27
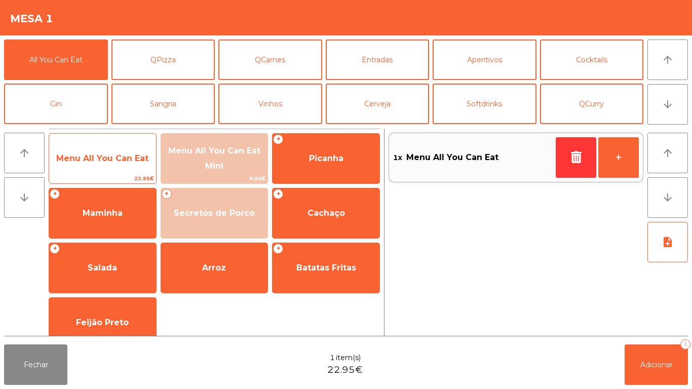
click at [112, 157] on span "Menu All You Can Eat" at bounding box center [102, 159] width 92 height 10
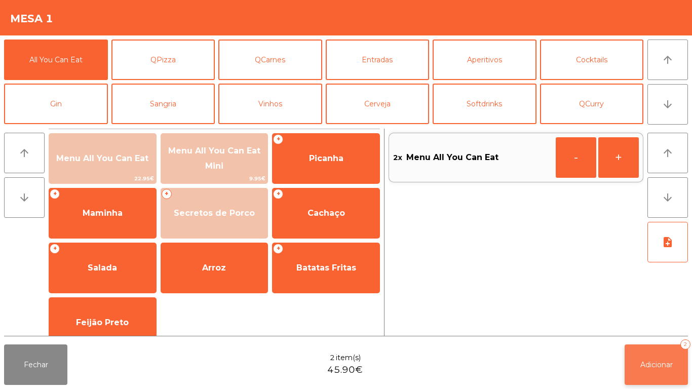
click at [651, 354] on button "Adicionar 2" at bounding box center [656, 365] width 63 height 41
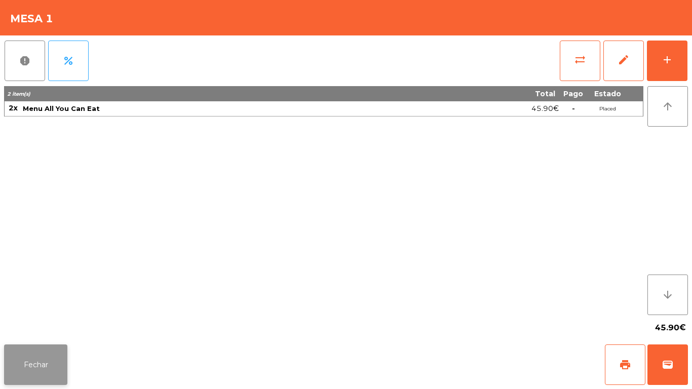
click at [37, 363] on button "Fechar" at bounding box center [35, 365] width 63 height 41
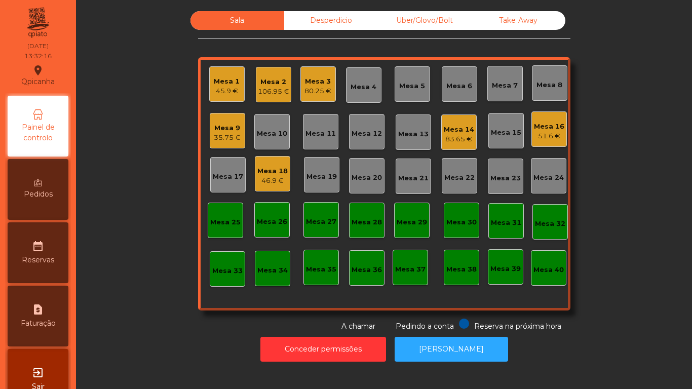
click at [222, 96] on div "45.9 €" at bounding box center [227, 91] width 26 height 10
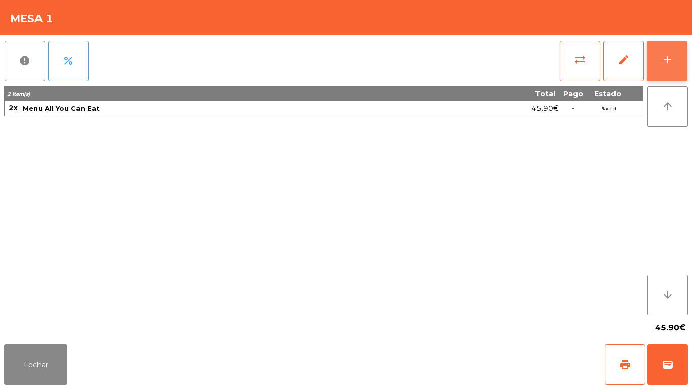
click at [668, 74] on button "add" at bounding box center [667, 61] width 41 height 41
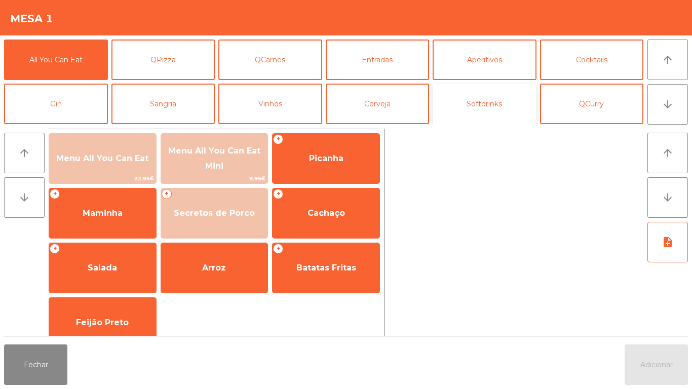
click at [474, 104] on button "Softdrinks" at bounding box center [485, 104] width 104 height 41
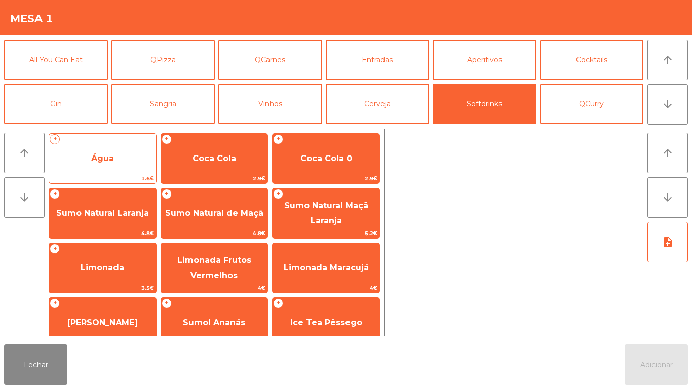
click at [104, 157] on span "Água" at bounding box center [102, 159] width 23 height 10
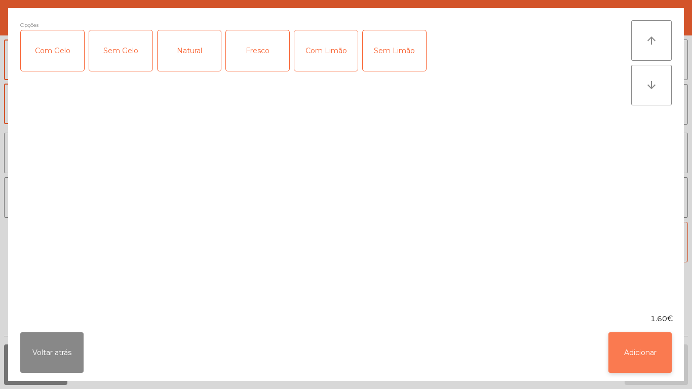
click at [630, 347] on button "Adicionar" at bounding box center [640, 353] width 63 height 41
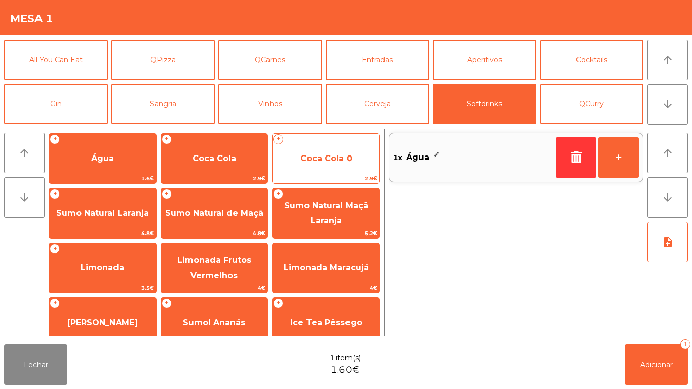
click at [332, 152] on span "Coca Cola 0" at bounding box center [326, 158] width 107 height 27
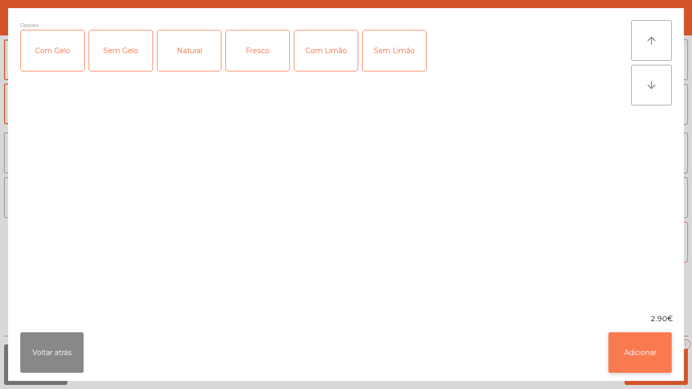
click at [630, 343] on button "Adicionar" at bounding box center [640, 353] width 63 height 41
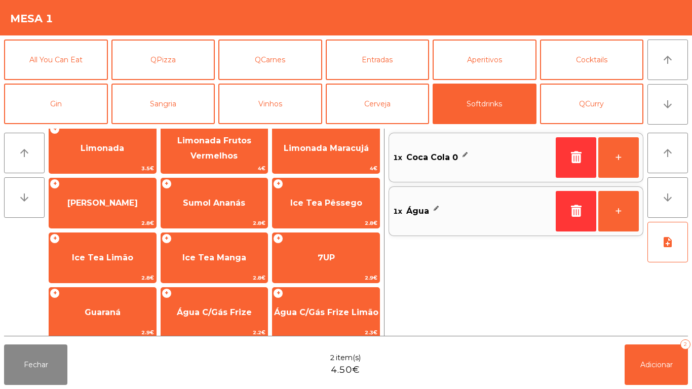
scroll to position [125, 0]
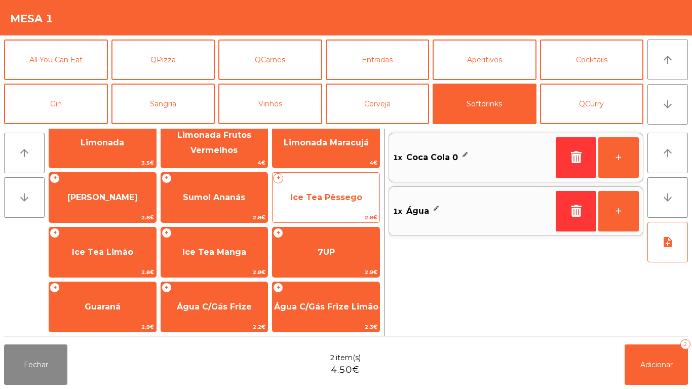
click at [329, 201] on span "Ice Tea Pêssego" at bounding box center [326, 198] width 72 height 10
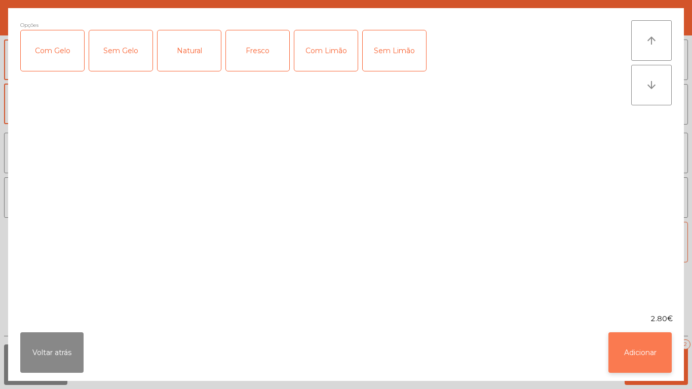
click at [635, 354] on button "Adicionar" at bounding box center [640, 353] width 63 height 41
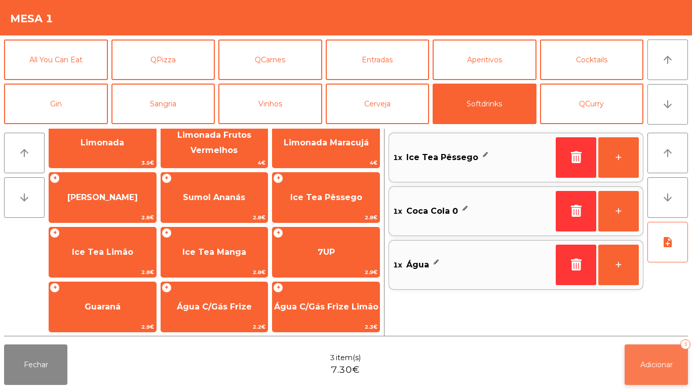
click at [652, 358] on button "Adicionar 3" at bounding box center [656, 365] width 63 height 41
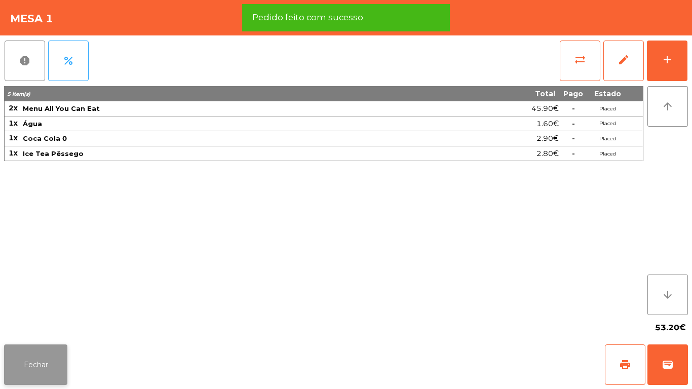
click at [33, 345] on button "Fechar" at bounding box center [35, 365] width 63 height 41
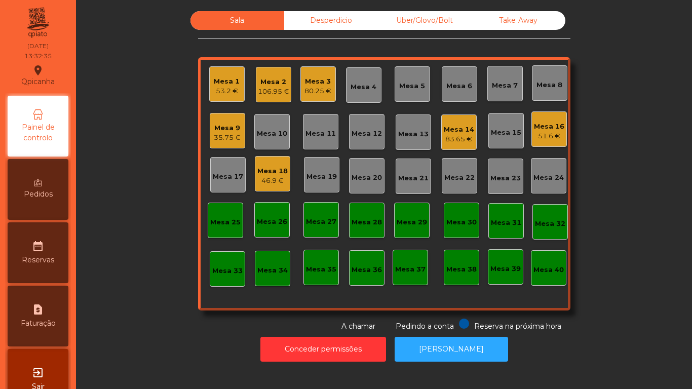
click at [542, 129] on div "Mesa 16" at bounding box center [549, 127] width 30 height 10
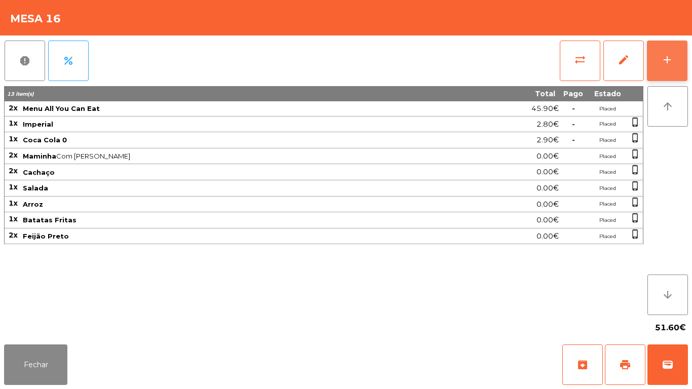
click at [654, 57] on button "add" at bounding box center [667, 61] width 41 height 41
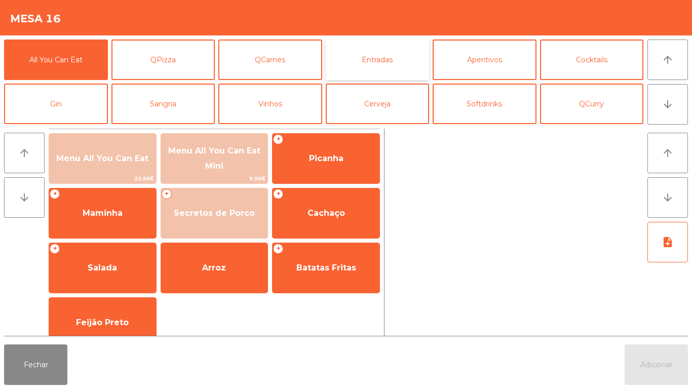
click at [382, 67] on button "Entradas" at bounding box center [378, 60] width 104 height 41
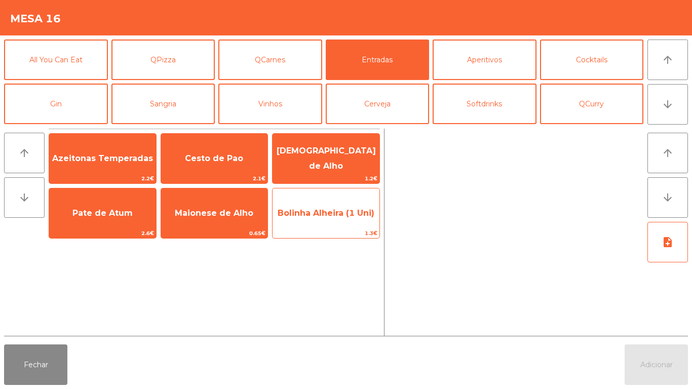
click at [313, 212] on span "Bolinha Alheira (1 Uni)" at bounding box center [326, 213] width 97 height 10
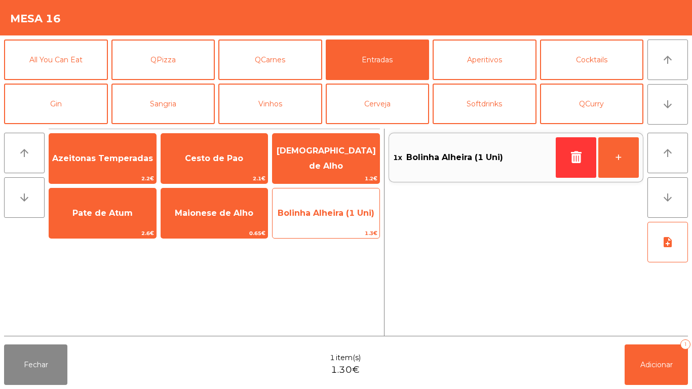
click at [311, 212] on span "Bolinha Alheira (1 Uni)" at bounding box center [326, 213] width 97 height 10
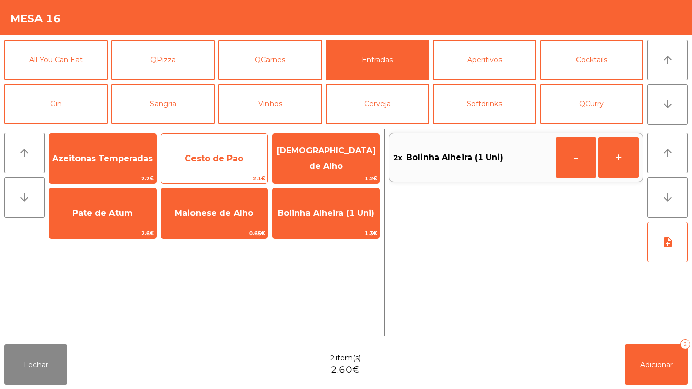
click at [208, 165] on span "Cesto de Pao" at bounding box center [214, 158] width 107 height 27
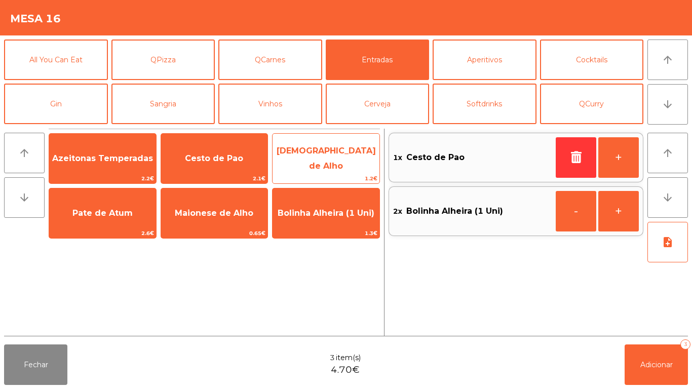
click at [319, 161] on span "[DEMOGRAPHIC_DATA] de Alho" at bounding box center [326, 158] width 99 height 25
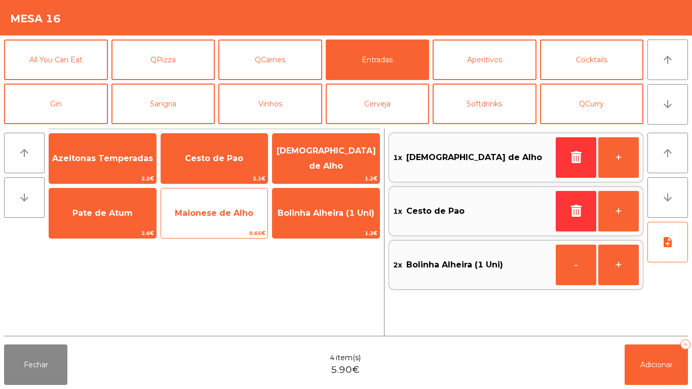
click at [218, 228] on div "Maionese de Alho 0.65€" at bounding box center [215, 213] width 108 height 51
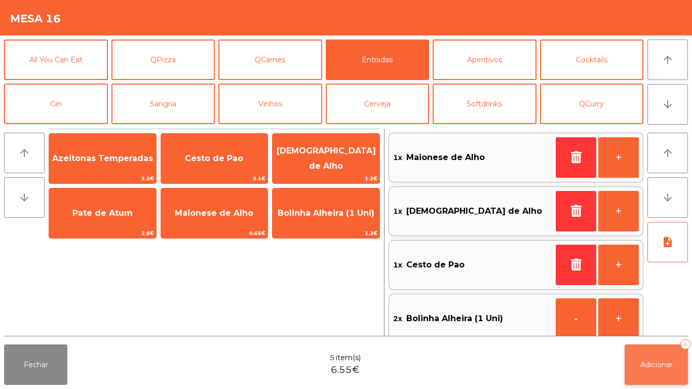
click at [662, 361] on span "Adicionar" at bounding box center [657, 364] width 32 height 9
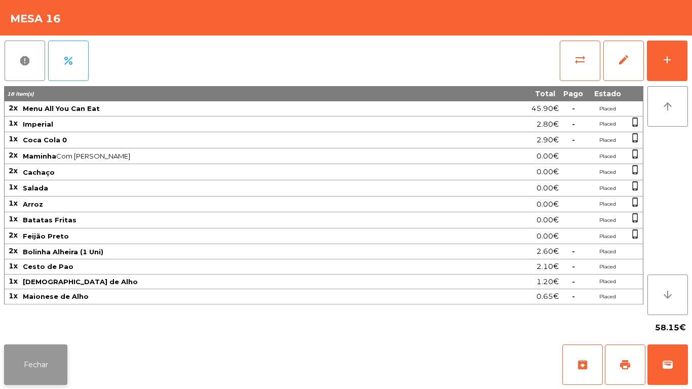
click at [37, 357] on button "Fechar" at bounding box center [35, 365] width 63 height 41
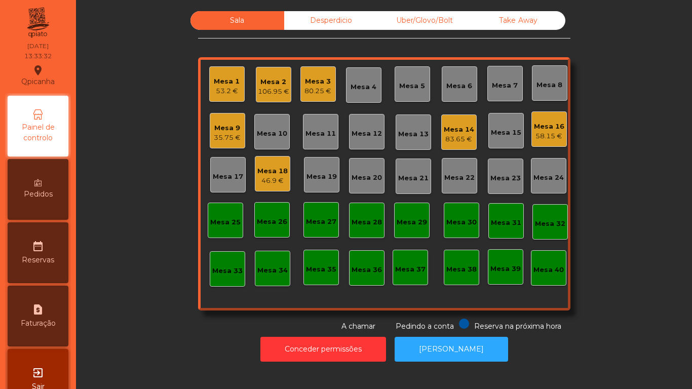
click at [225, 88] on div "53.2 €" at bounding box center [227, 91] width 26 height 10
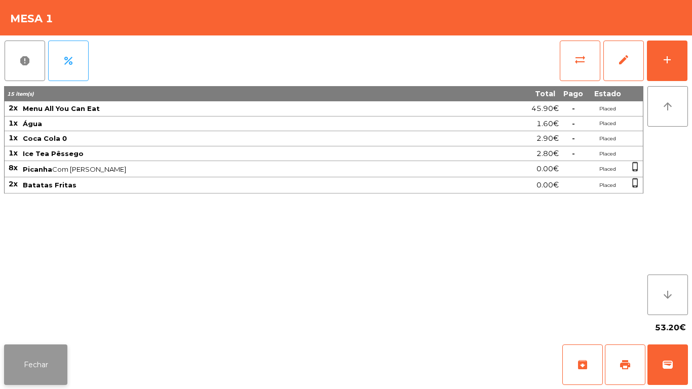
click at [47, 351] on button "Fechar" at bounding box center [35, 365] width 63 height 41
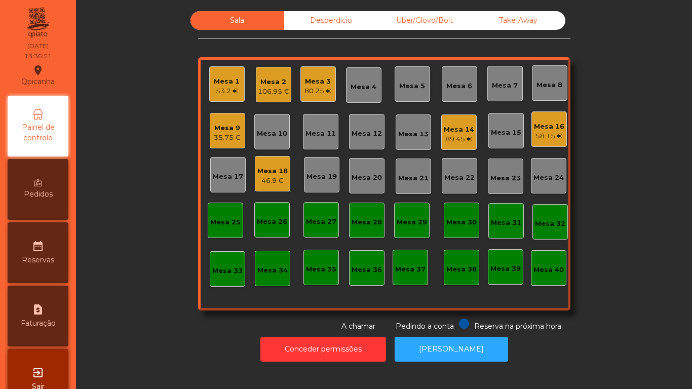
click at [220, 90] on div "53.2 €" at bounding box center [227, 91] width 26 height 10
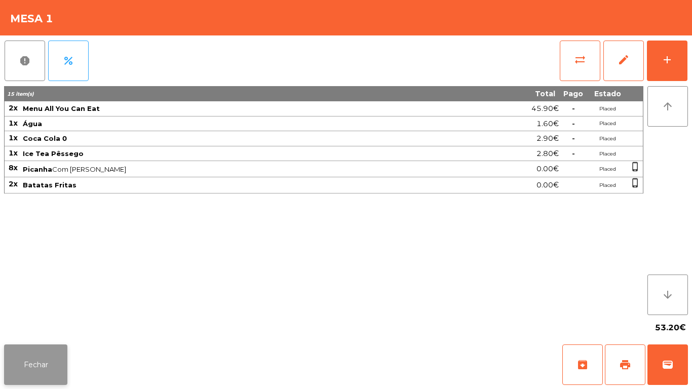
click at [40, 367] on button "Fechar" at bounding box center [35, 365] width 63 height 41
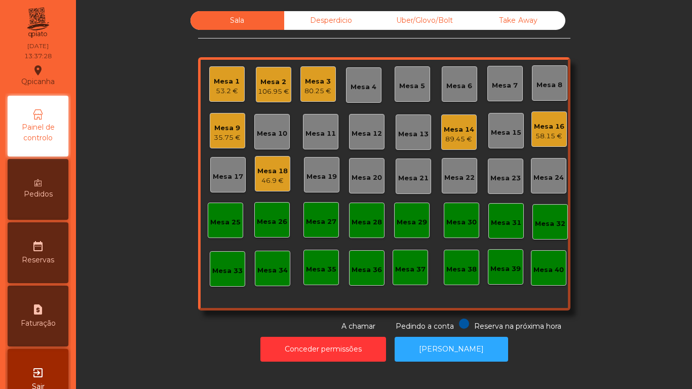
click at [278, 92] on div "106.95 €" at bounding box center [273, 92] width 31 height 10
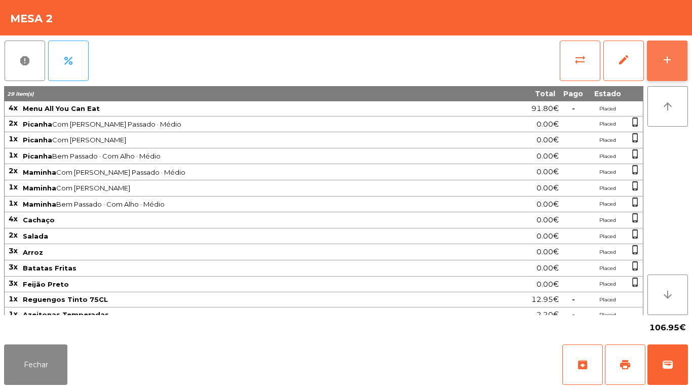
click at [668, 69] on button "add" at bounding box center [667, 61] width 41 height 41
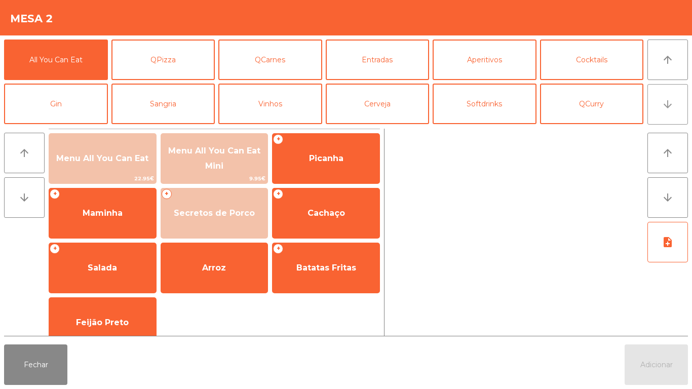
click at [667, 115] on button "arrow_downward" at bounding box center [668, 104] width 41 height 41
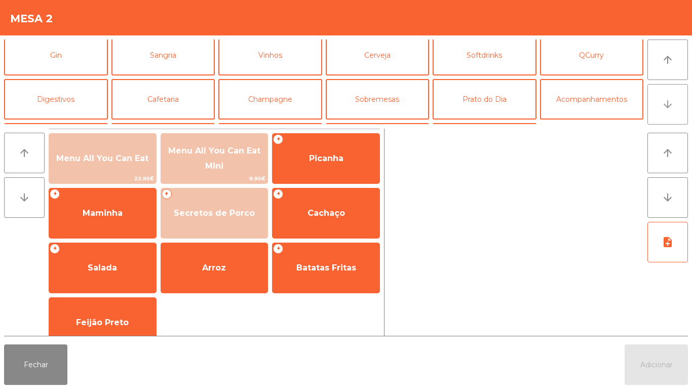
scroll to position [88, 0]
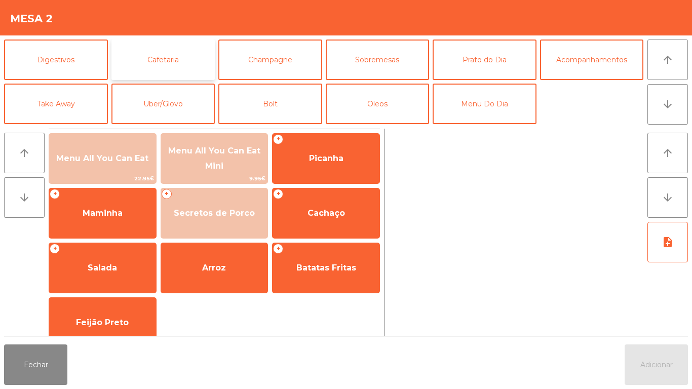
click at [169, 57] on button "Cafetaria" at bounding box center [164, 60] width 104 height 41
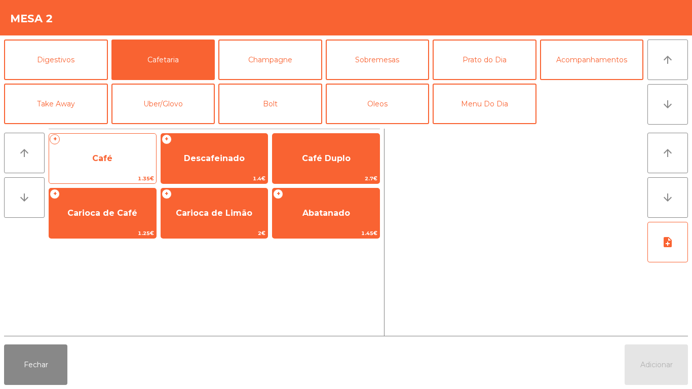
click at [105, 158] on span "Café" at bounding box center [102, 159] width 20 height 10
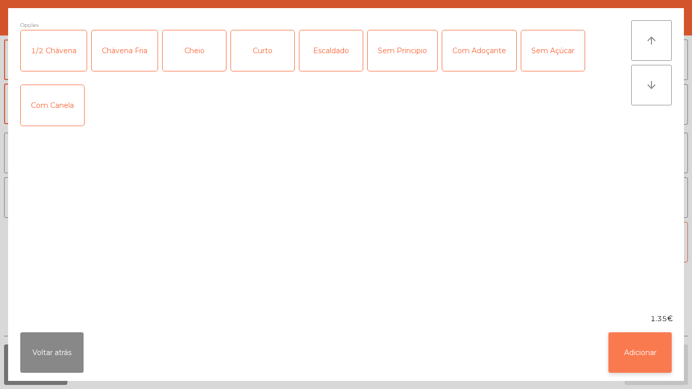
click at [639, 344] on button "Adicionar" at bounding box center [640, 353] width 63 height 41
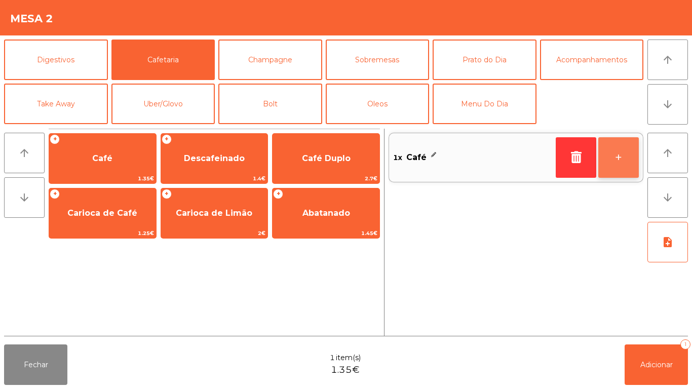
click at [612, 161] on button "+" at bounding box center [619, 157] width 41 height 41
click at [613, 158] on button "+" at bounding box center [619, 157] width 41 height 41
click at [613, 155] on button "+" at bounding box center [619, 157] width 41 height 41
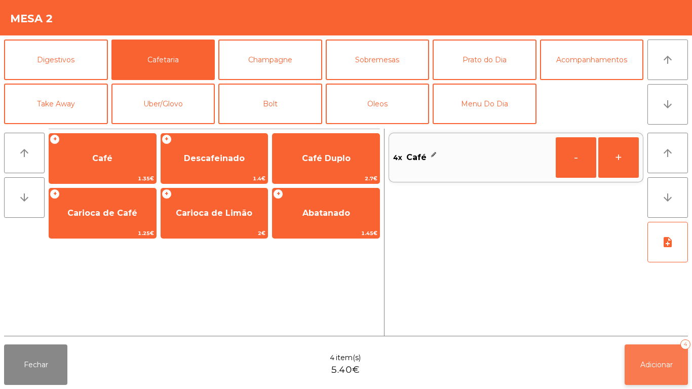
click at [648, 370] on button "Adicionar 4" at bounding box center [656, 365] width 63 height 41
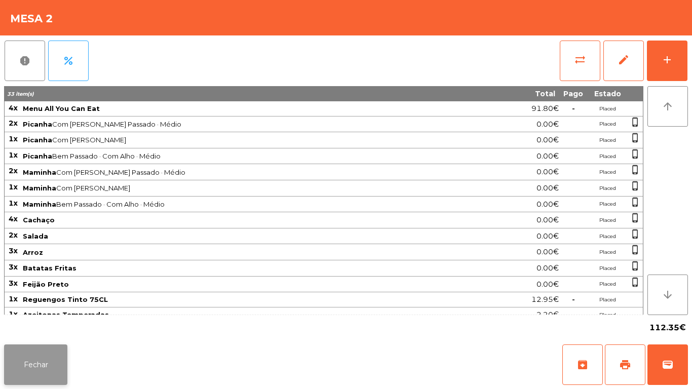
click at [32, 365] on button "Fechar" at bounding box center [35, 365] width 63 height 41
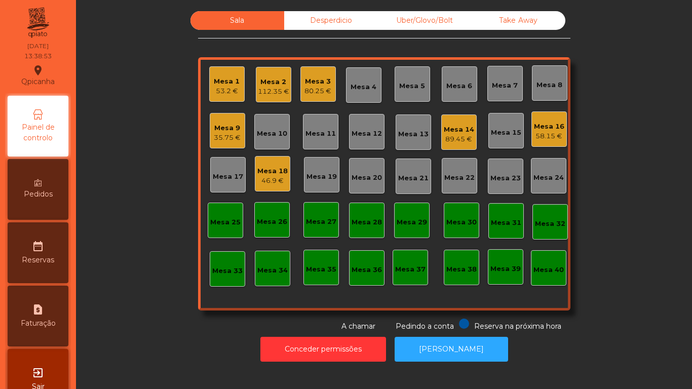
click at [276, 175] on div "Mesa 18" at bounding box center [272, 171] width 30 height 10
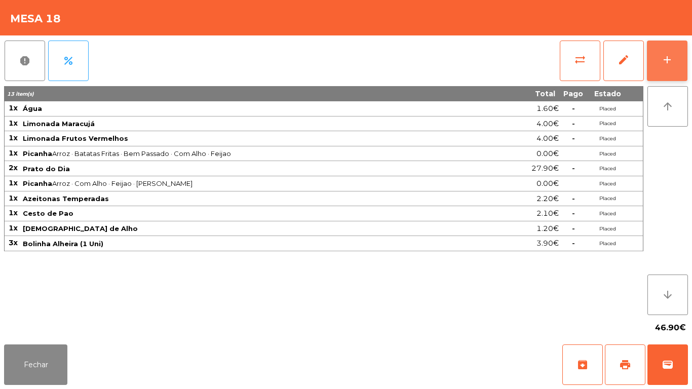
click at [660, 64] on button "add" at bounding box center [667, 61] width 41 height 41
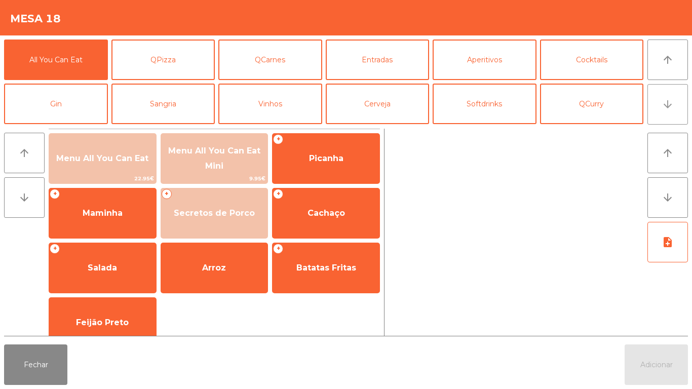
click at [658, 110] on button "arrow_downward" at bounding box center [668, 104] width 41 height 41
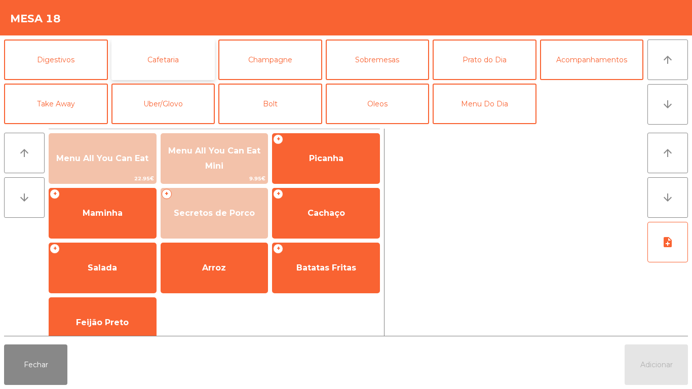
click at [179, 64] on button "Cafetaria" at bounding box center [164, 60] width 104 height 41
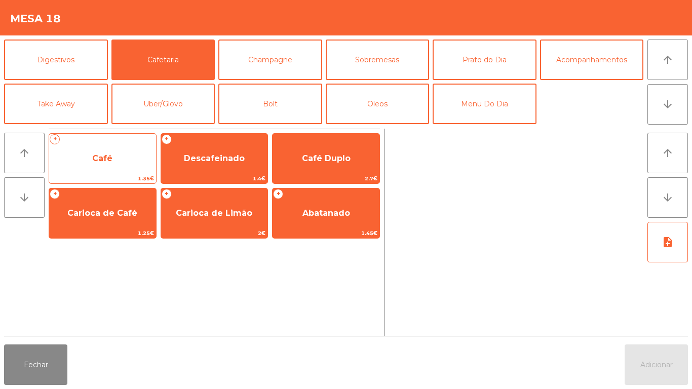
click at [100, 162] on span "Café" at bounding box center [102, 159] width 20 height 10
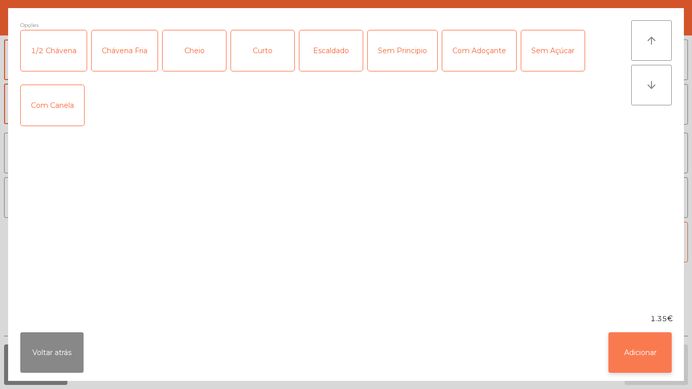
click at [638, 347] on button "Adicionar" at bounding box center [640, 353] width 63 height 41
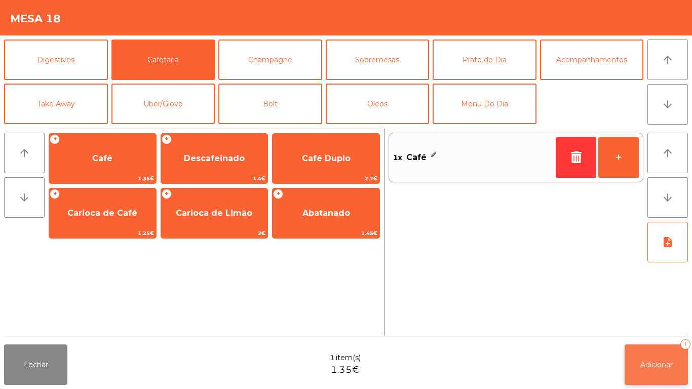
click at [656, 362] on span "Adicionar" at bounding box center [657, 364] width 32 height 9
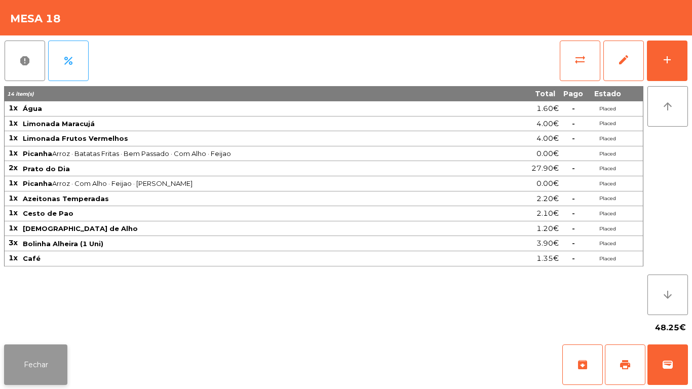
click at [25, 357] on button "Fechar" at bounding box center [35, 365] width 63 height 41
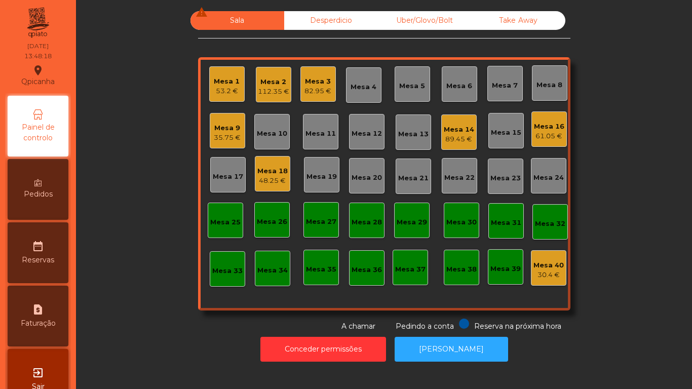
click at [318, 88] on div "82.95 €" at bounding box center [318, 91] width 27 height 10
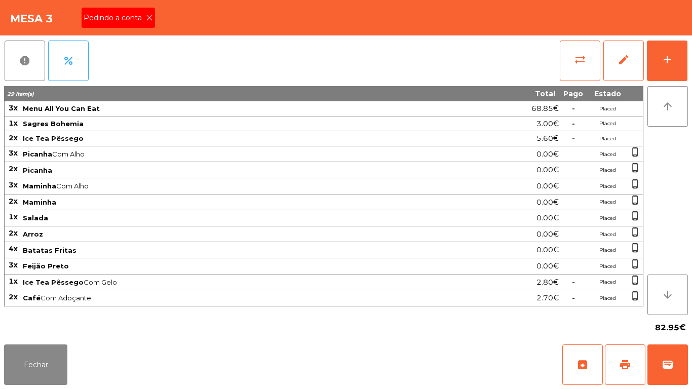
click at [148, 19] on icon at bounding box center [149, 17] width 7 height 7
click at [620, 362] on span "print" at bounding box center [625, 365] width 12 height 12
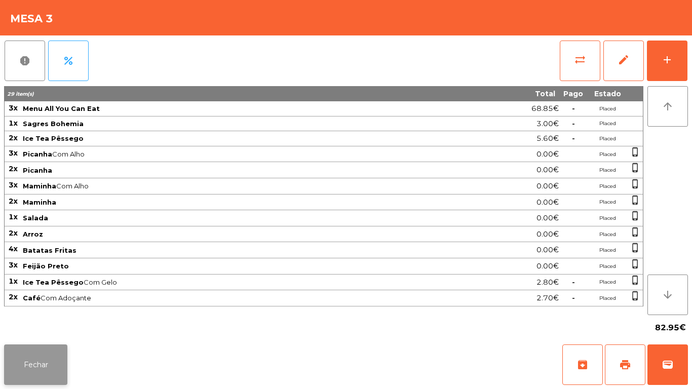
click at [46, 361] on button "Fechar" at bounding box center [35, 365] width 63 height 41
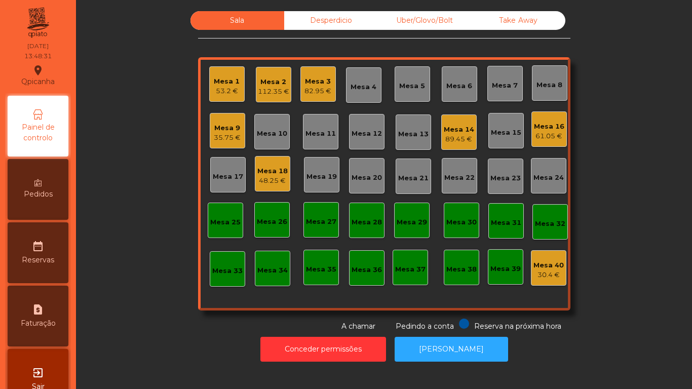
click at [224, 132] on div "Mesa 9" at bounding box center [227, 128] width 27 height 10
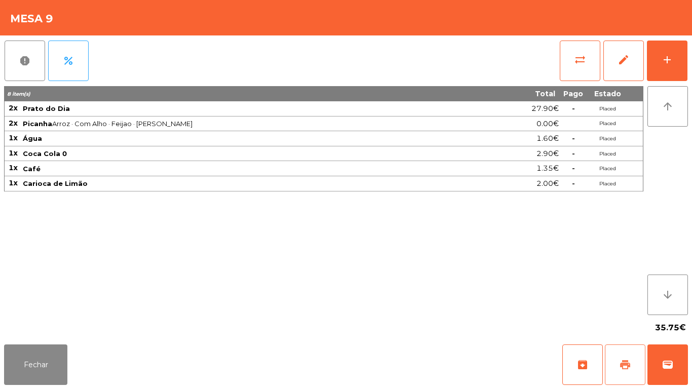
click at [622, 357] on button "print" at bounding box center [625, 365] width 41 height 41
click at [42, 356] on button "Fechar" at bounding box center [35, 365] width 63 height 41
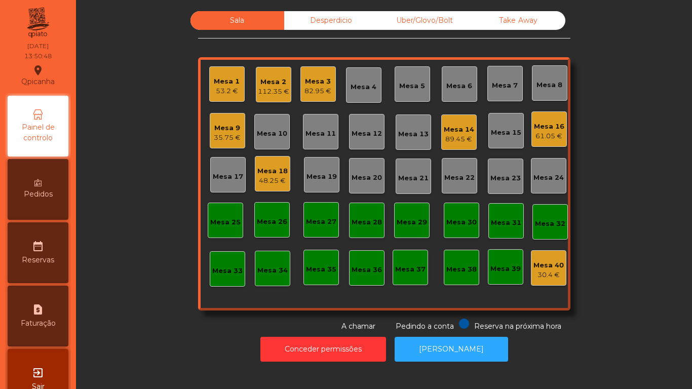
click at [314, 90] on div "82.95 €" at bounding box center [318, 91] width 27 height 10
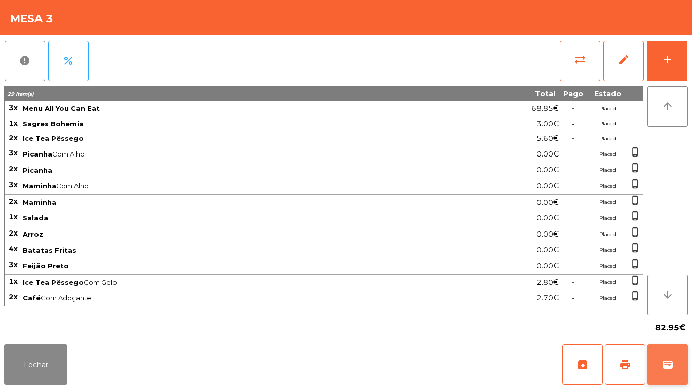
click at [674, 351] on button "wallet" at bounding box center [668, 365] width 41 height 41
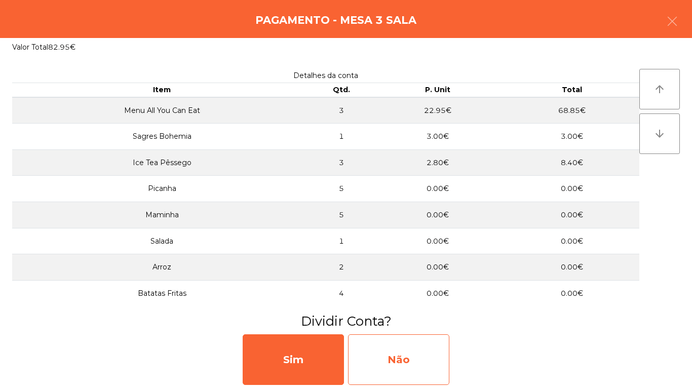
click at [416, 361] on div "Não" at bounding box center [398, 360] width 101 height 51
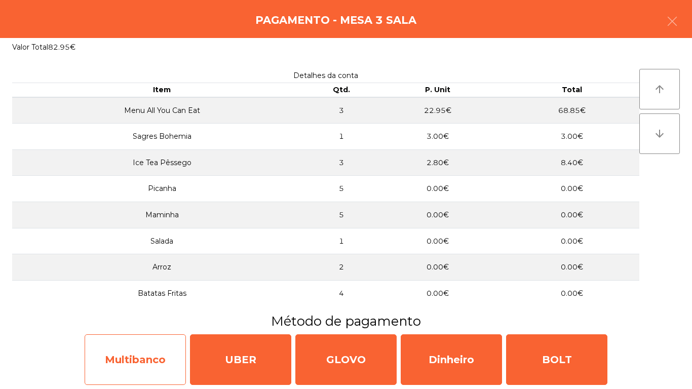
click at [133, 356] on div "Multibanco" at bounding box center [135, 360] width 101 height 51
select select "**"
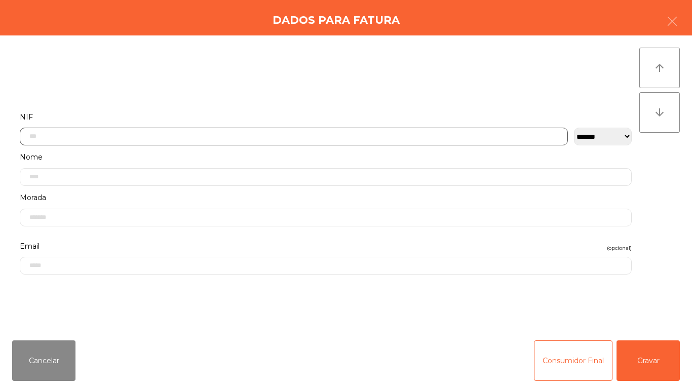
click at [89, 136] on input "text" at bounding box center [294, 137] width 548 height 18
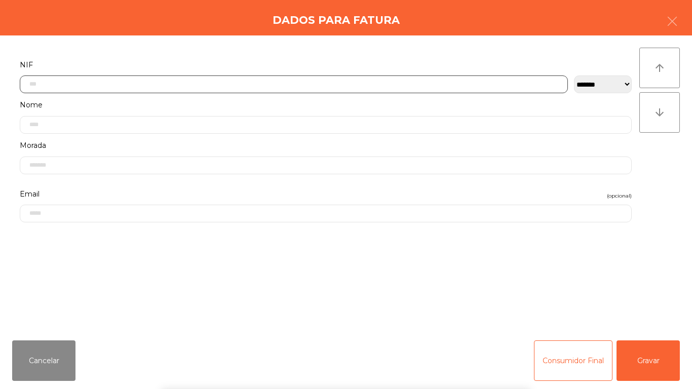
scroll to position [62, 0]
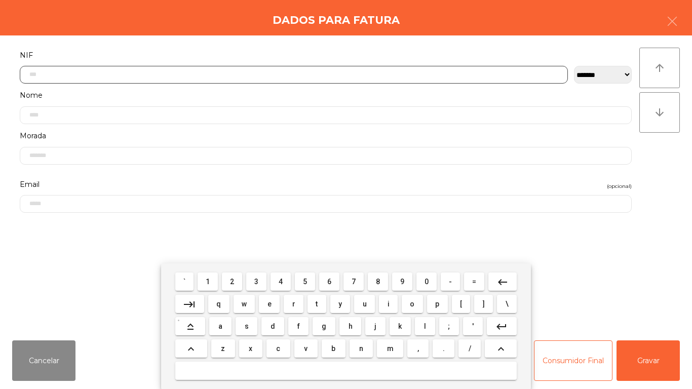
click at [233, 281] on span "2" at bounding box center [232, 282] width 4 height 8
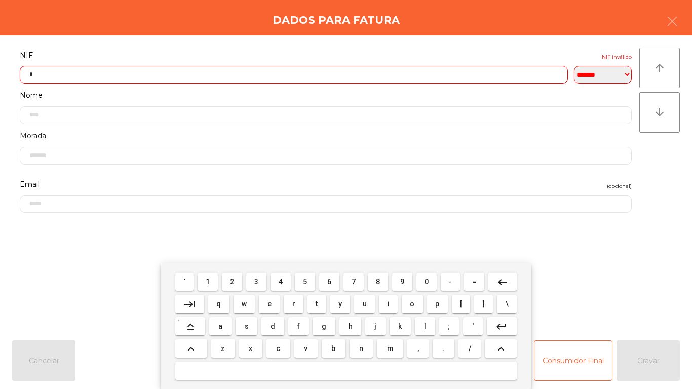
click at [265, 280] on button "3" at bounding box center [256, 282] width 20 height 18
click at [383, 273] on button "8" at bounding box center [378, 282] width 20 height 18
click at [329, 281] on span "6" at bounding box center [329, 282] width 4 height 8
click at [233, 281] on span "2" at bounding box center [232, 282] width 4 height 8
click at [290, 277] on button "4" at bounding box center [281, 282] width 20 height 18
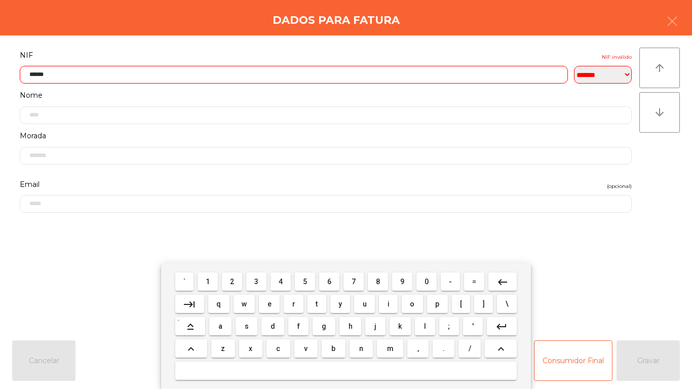
click at [380, 284] on span "8" at bounding box center [378, 282] width 4 height 8
click at [207, 279] on span "1" at bounding box center [208, 282] width 4 height 8
click at [208, 281] on span "1" at bounding box center [208, 282] width 4 height 8
type input "*********"
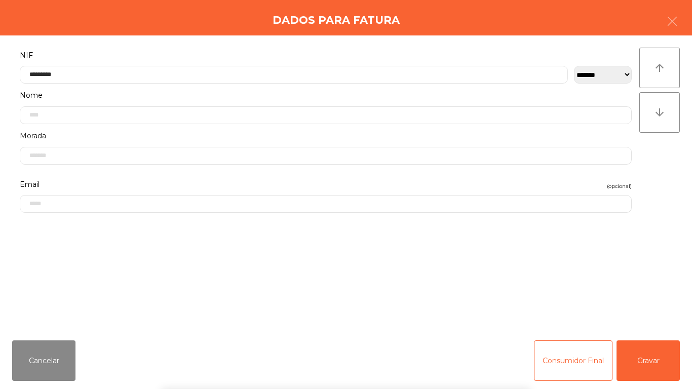
click at [655, 362] on div "` 1 2 3 4 5 6 7 8 9 0 - = keyboard_backspace keyboard_tab q w e r t y u i o p […" at bounding box center [346, 327] width 692 height 126
click at [650, 353] on button "Gravar" at bounding box center [648, 361] width 63 height 41
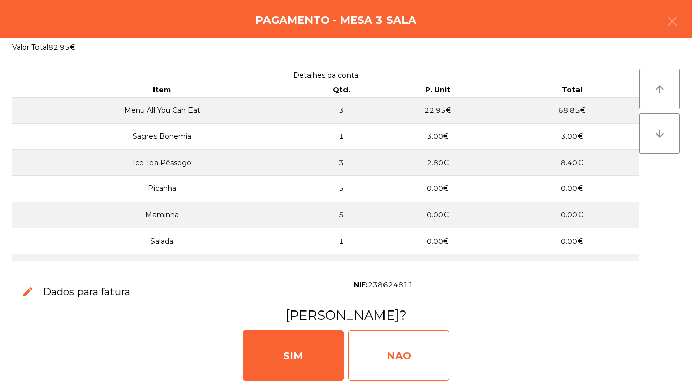
click at [400, 362] on div "NAO" at bounding box center [398, 355] width 101 height 51
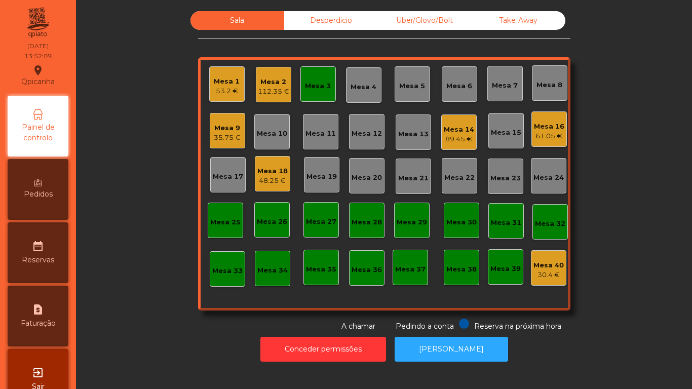
click at [231, 144] on div "Mesa 9 35.75 €" at bounding box center [227, 130] width 35 height 35
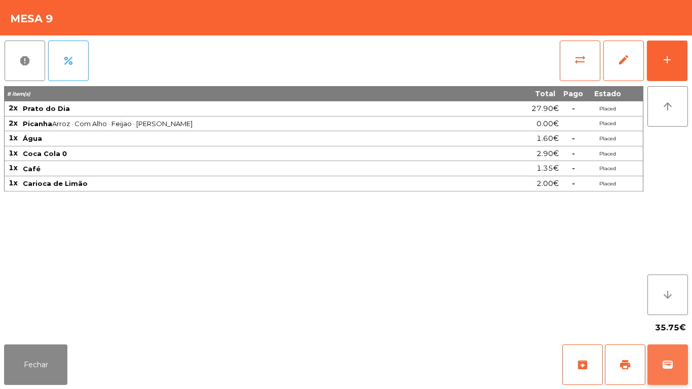
click at [668, 352] on button "wallet" at bounding box center [668, 365] width 41 height 41
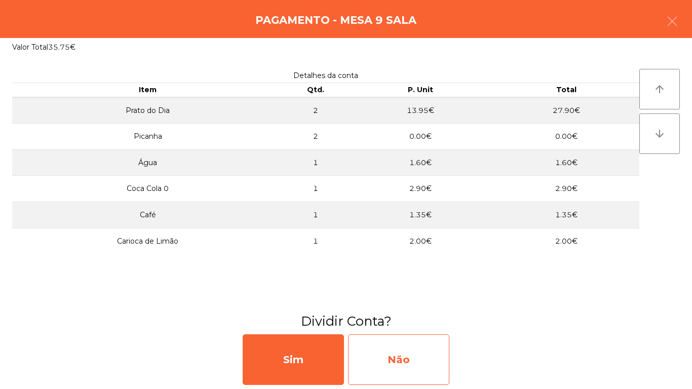
click at [413, 360] on div "Não" at bounding box center [398, 360] width 101 height 51
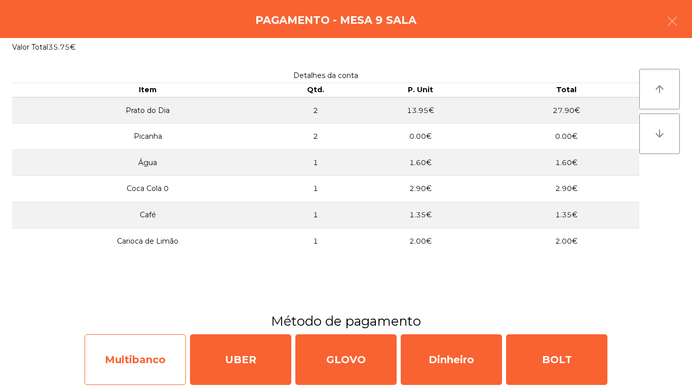
click at [143, 361] on div "Multibanco" at bounding box center [135, 360] width 101 height 51
select select "**"
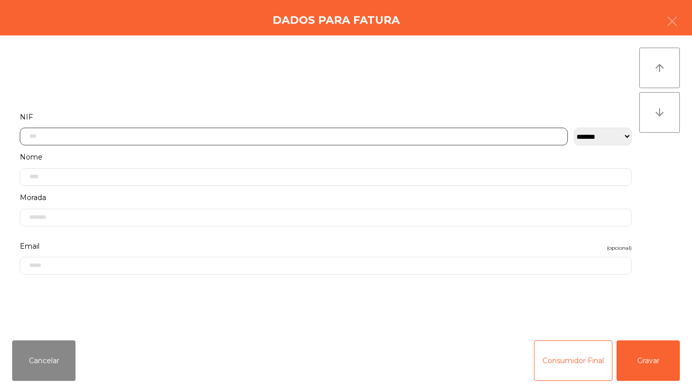
click at [86, 136] on input "text" at bounding box center [294, 137] width 548 height 18
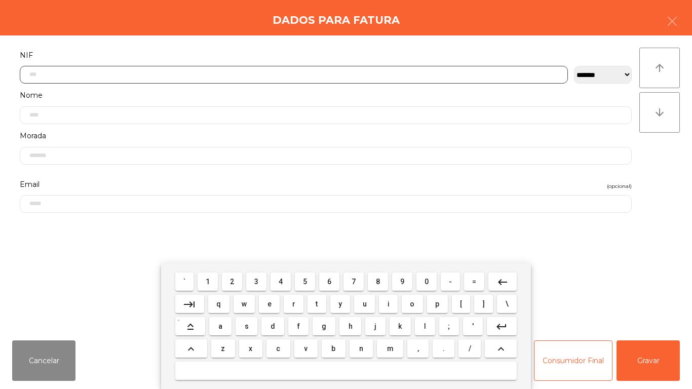
click at [305, 281] on span "5" at bounding box center [305, 282] width 4 height 8
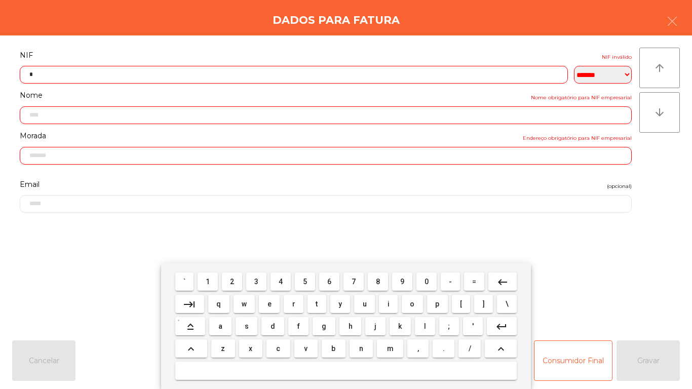
click at [428, 279] on span "0" at bounding box center [427, 282] width 4 height 8
click at [329, 281] on span "6" at bounding box center [329, 282] width 4 height 8
click at [234, 282] on span "2" at bounding box center [232, 282] width 4 height 8
click at [380, 278] on span "8" at bounding box center [378, 282] width 4 height 8
click at [378, 281] on span "8" at bounding box center [378, 282] width 4 height 8
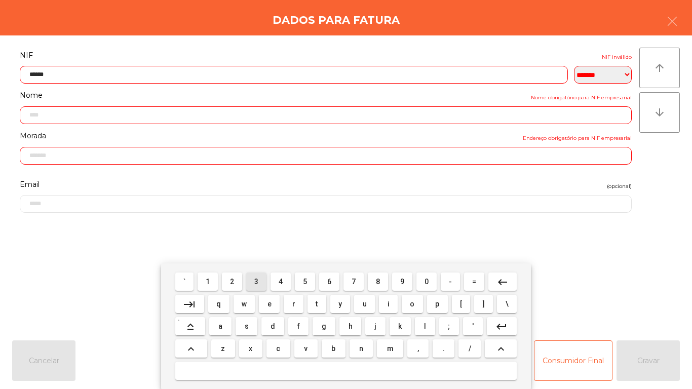
click at [257, 281] on span "3" at bounding box center [256, 282] width 4 height 8
click at [281, 281] on span "4" at bounding box center [281, 282] width 4 height 8
click at [427, 281] on span "0" at bounding box center [427, 282] width 4 height 8
type input "*********"
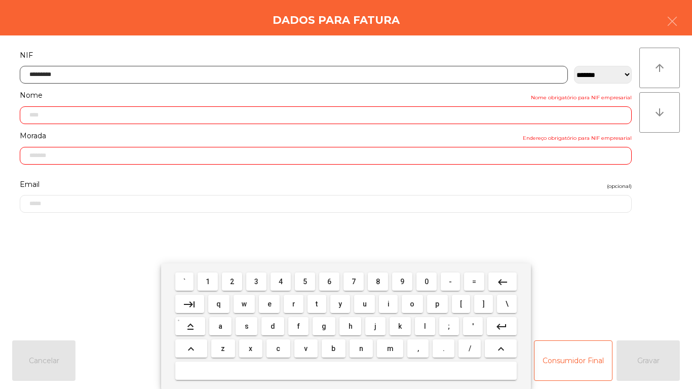
type input "**********"
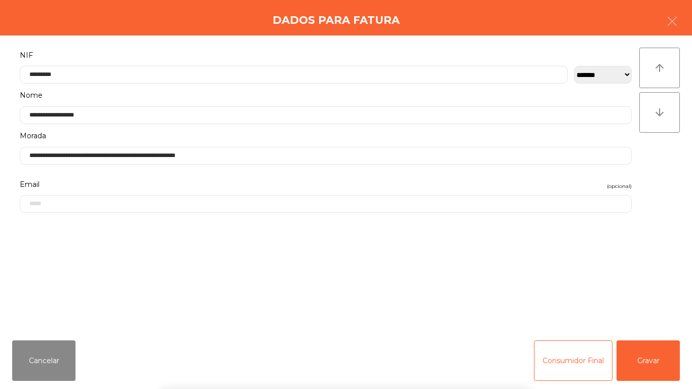
click at [641, 354] on div "` 1 2 3 4 5 6 7 8 9 0 - = keyboard_backspace keyboard_tab q w e r t y u i o p […" at bounding box center [346, 327] width 692 height 126
click at [649, 354] on button "Gravar" at bounding box center [648, 361] width 63 height 41
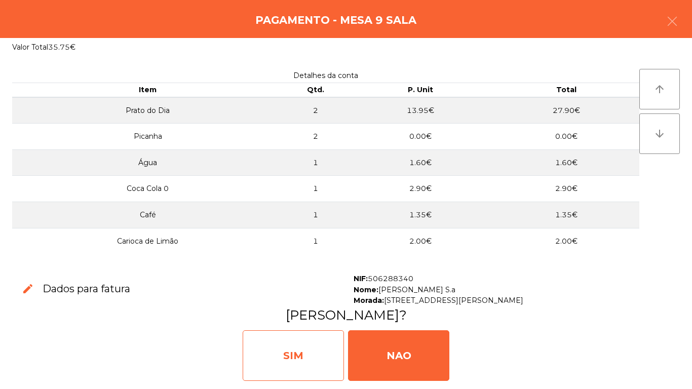
click at [302, 352] on div "SIM" at bounding box center [293, 355] width 101 height 51
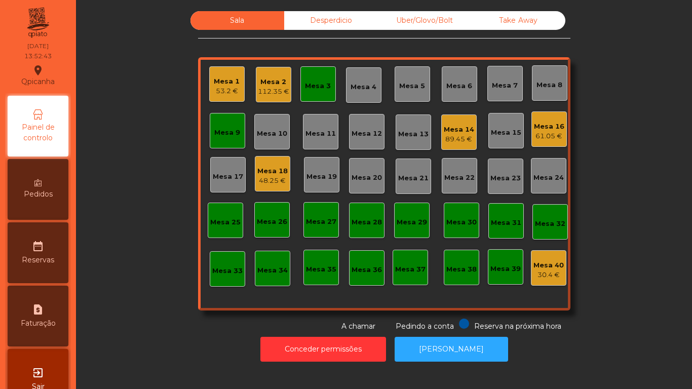
click at [276, 172] on div "Mesa 18" at bounding box center [272, 171] width 30 height 10
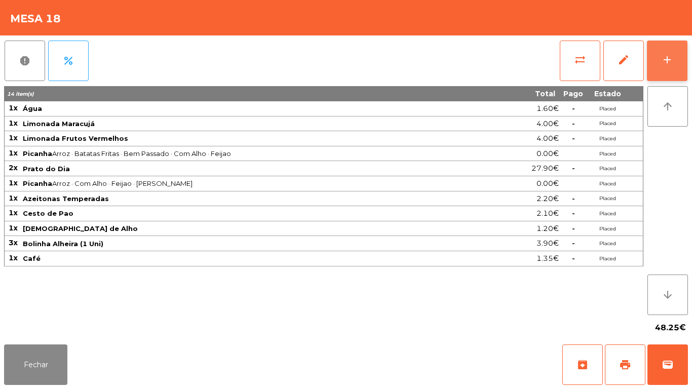
click at [660, 61] on button "add" at bounding box center [667, 61] width 41 height 41
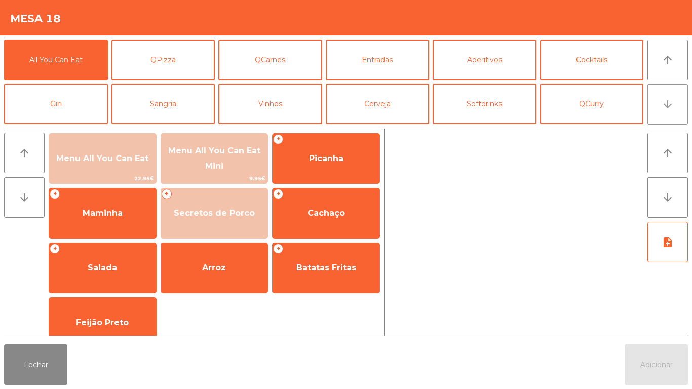
click at [666, 104] on icon "arrow_downward" at bounding box center [668, 104] width 12 height 12
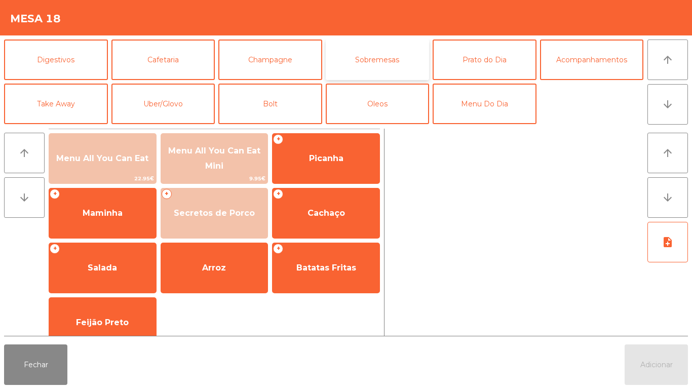
click at [375, 59] on button "Sobremesas" at bounding box center [378, 60] width 104 height 41
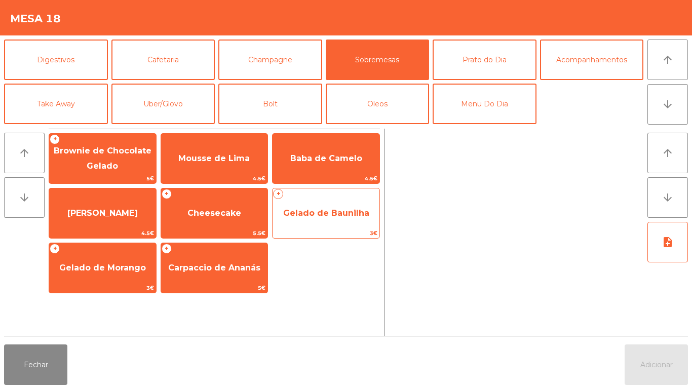
click at [328, 205] on span "Gelado de Baunilha" at bounding box center [326, 213] width 107 height 27
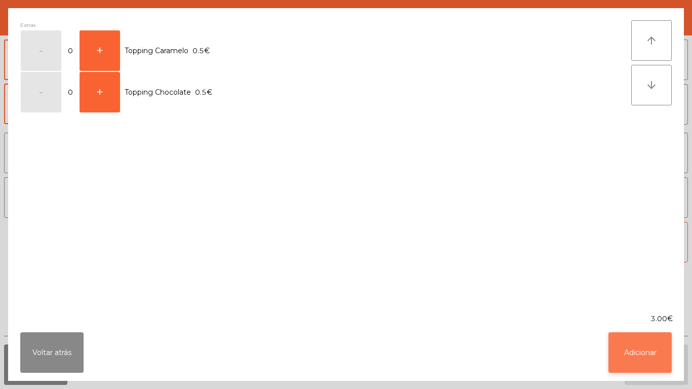
click at [632, 346] on button "Adicionar" at bounding box center [640, 353] width 63 height 41
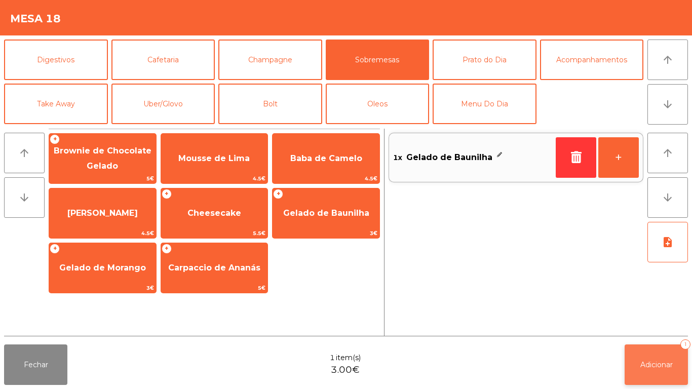
click at [658, 361] on span "Adicionar" at bounding box center [657, 364] width 32 height 9
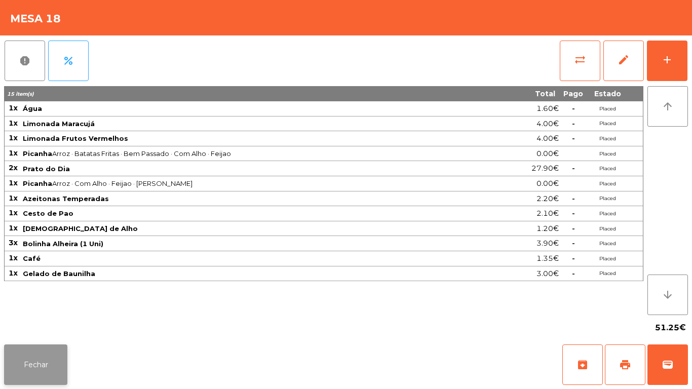
click at [40, 372] on button "Fechar" at bounding box center [35, 365] width 63 height 41
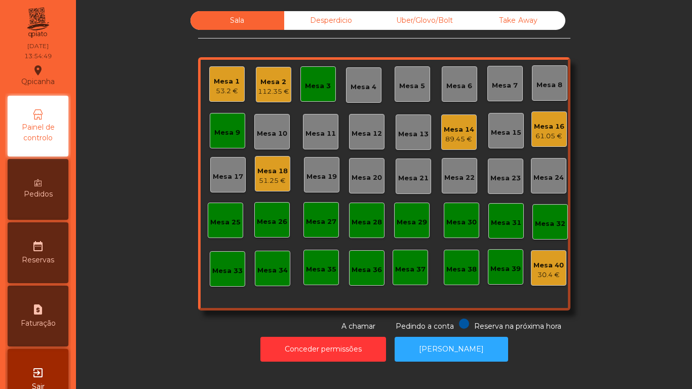
click at [268, 88] on div "112.35 €" at bounding box center [273, 92] width 31 height 10
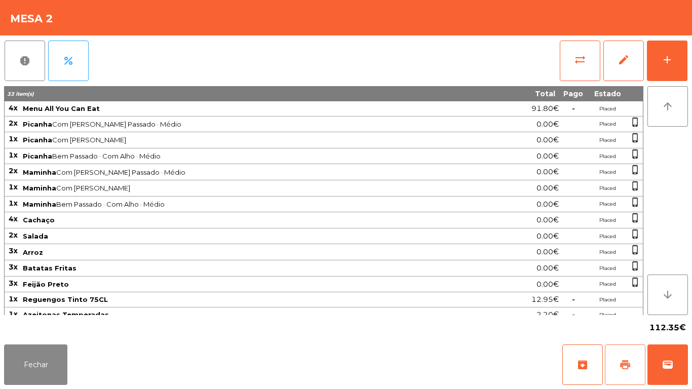
click at [618, 364] on button "print" at bounding box center [625, 365] width 41 height 41
click at [34, 362] on button "Fechar" at bounding box center [35, 365] width 63 height 41
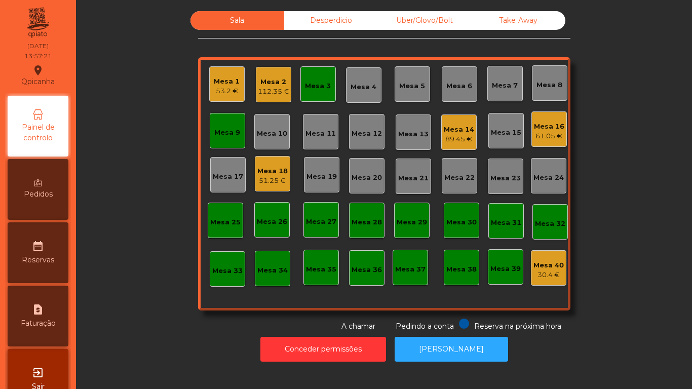
click at [455, 132] on div "Mesa 14" at bounding box center [459, 130] width 30 height 10
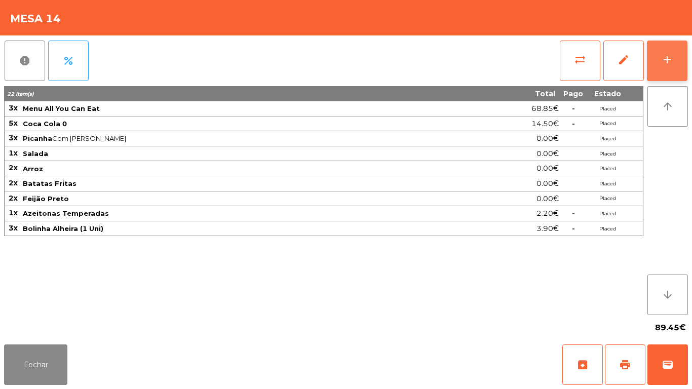
click at [662, 58] on div "add" at bounding box center [667, 60] width 12 height 12
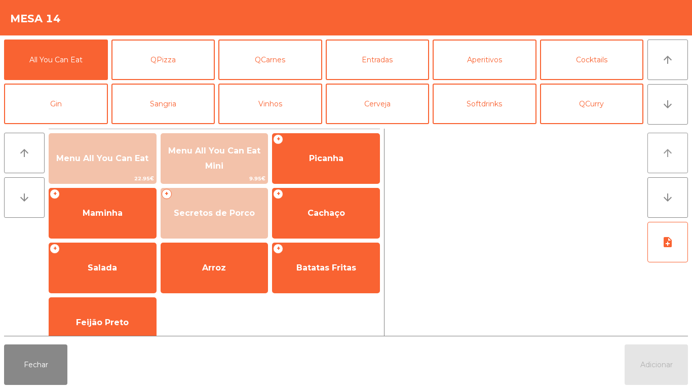
click at [662, 155] on icon "arrow_upward" at bounding box center [668, 153] width 12 height 12
click at [658, 108] on button "arrow_downward" at bounding box center [668, 104] width 41 height 41
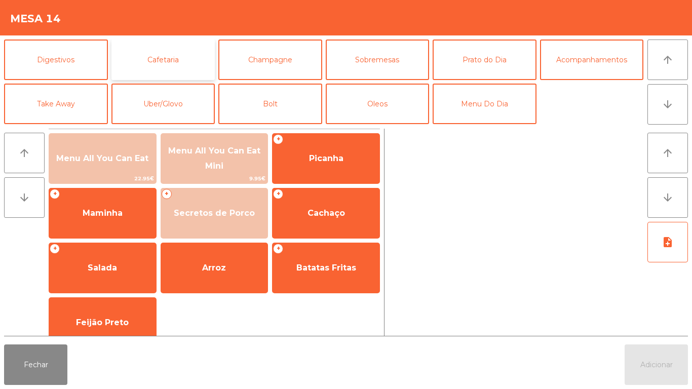
click at [173, 62] on button "Cafetaria" at bounding box center [164, 60] width 104 height 41
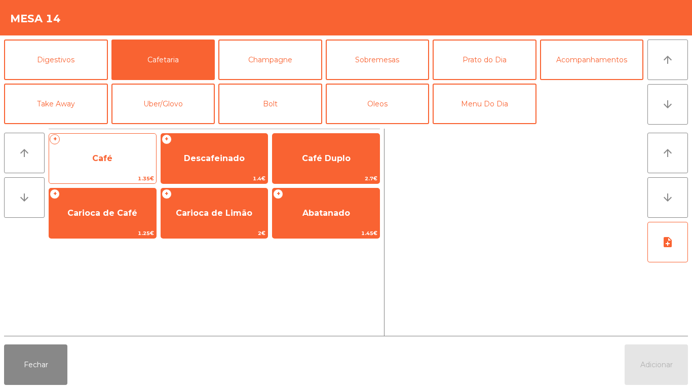
click at [108, 154] on span "Café" at bounding box center [102, 159] width 20 height 10
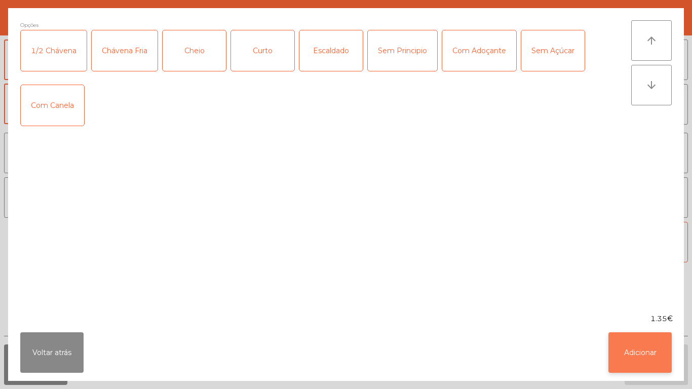
click at [636, 343] on button "Adicionar" at bounding box center [640, 353] width 63 height 41
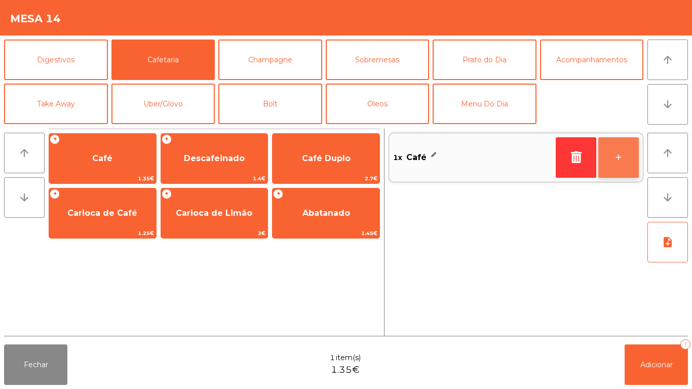
click at [611, 157] on button "+" at bounding box center [619, 157] width 41 height 41
click at [614, 154] on button "+" at bounding box center [619, 157] width 41 height 41
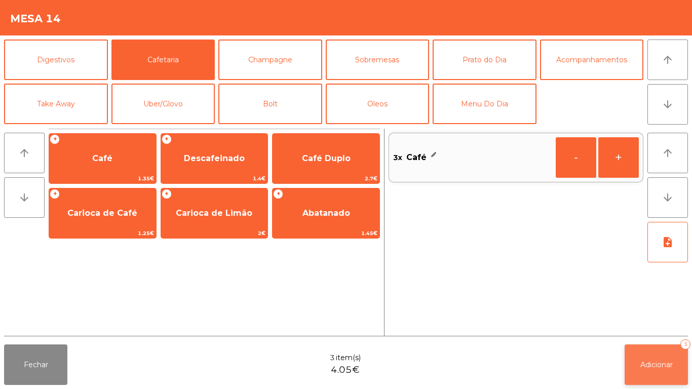
click at [643, 357] on button "Adicionar 3" at bounding box center [656, 365] width 63 height 41
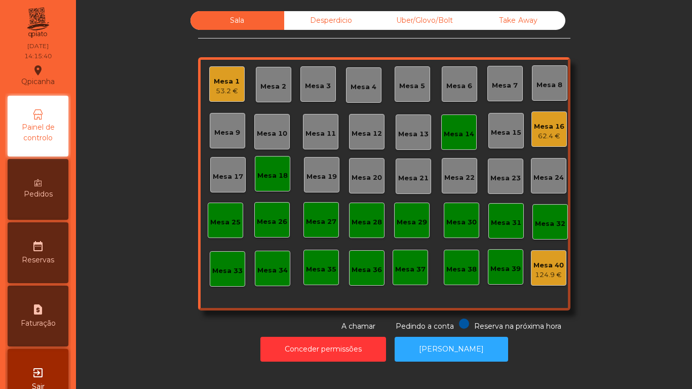
click at [539, 122] on div "Mesa 16" at bounding box center [549, 127] width 30 height 10
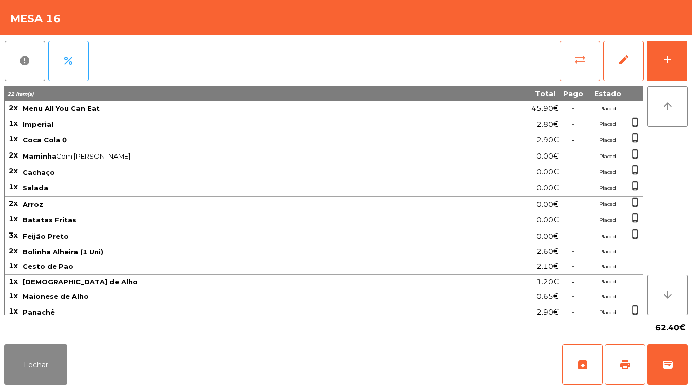
click at [576, 57] on span "sync_alt" at bounding box center [580, 60] width 12 height 12
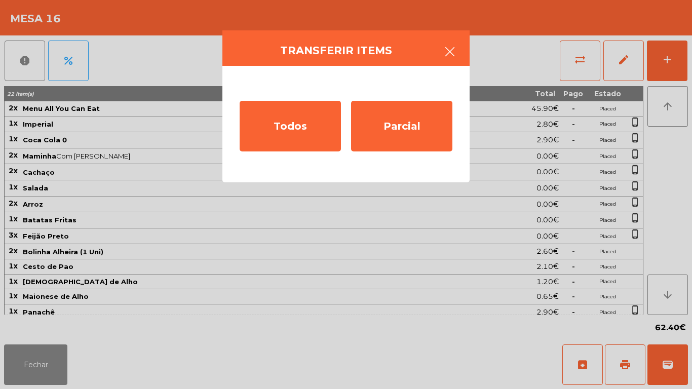
click at [446, 51] on icon "button" at bounding box center [450, 52] width 12 height 12
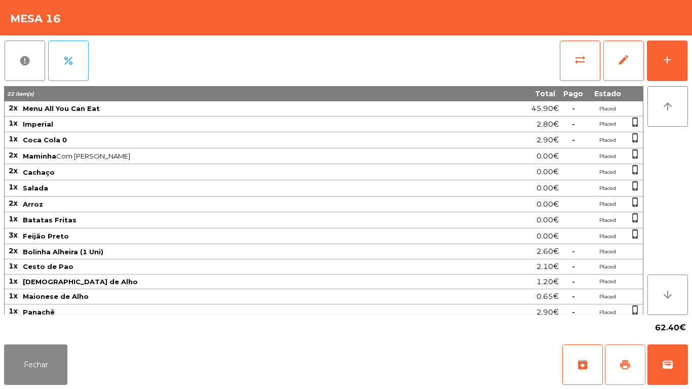
click at [619, 360] on button "print" at bounding box center [625, 365] width 41 height 41
click at [36, 389] on div "Fechar archive print wallet" at bounding box center [346, 365] width 692 height 49
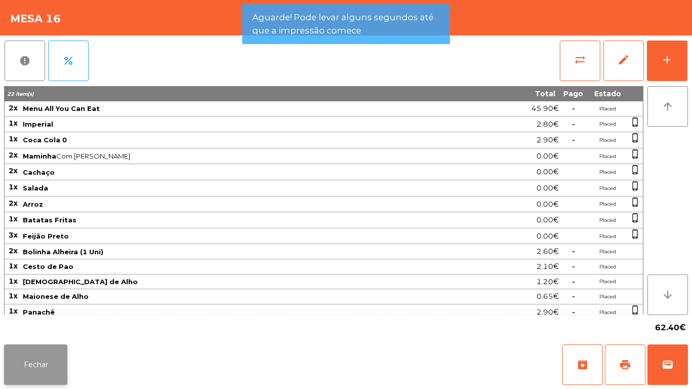
click at [38, 373] on button "Fechar" at bounding box center [35, 365] width 63 height 41
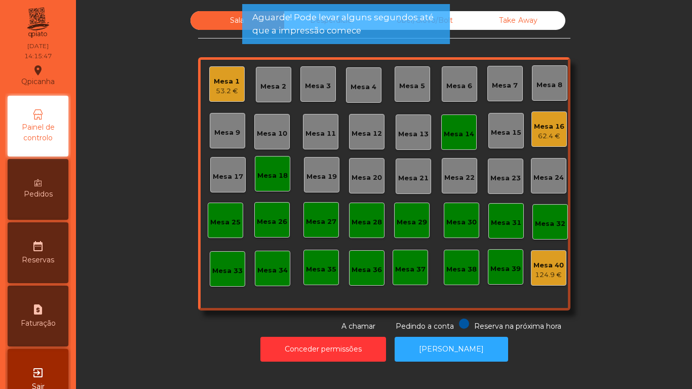
click at [462, 134] on div "Mesa 14" at bounding box center [459, 134] width 30 height 10
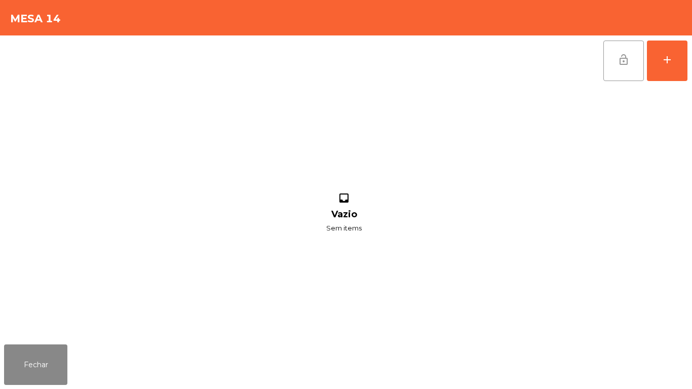
click at [625, 60] on span "lock_open" at bounding box center [624, 60] width 12 height 12
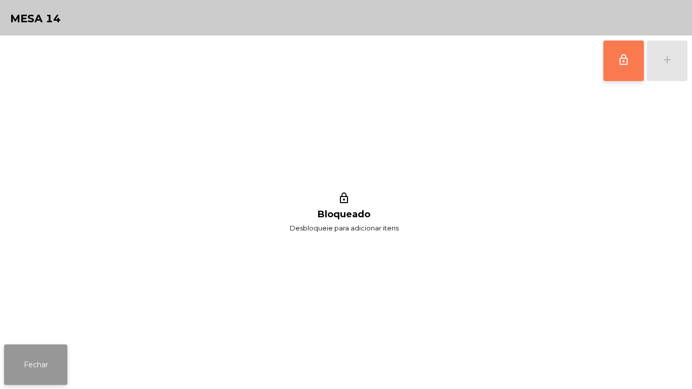
click at [39, 359] on button "Fechar" at bounding box center [35, 365] width 63 height 41
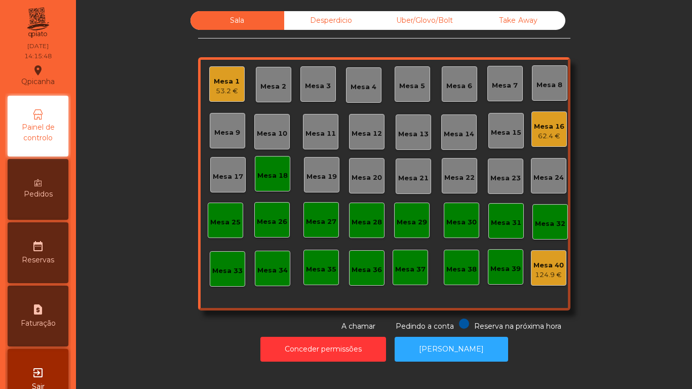
click at [277, 172] on div "Mesa 18" at bounding box center [272, 176] width 30 height 10
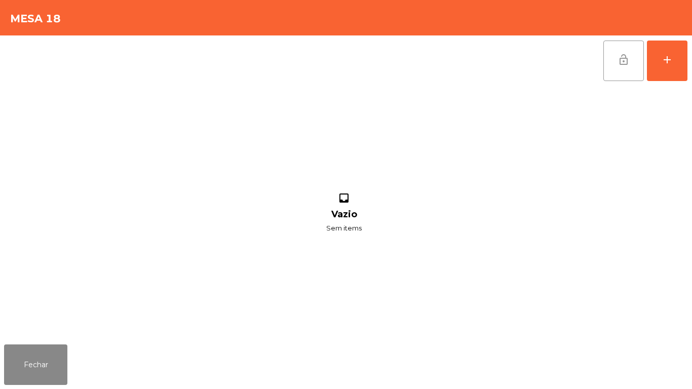
click at [615, 67] on button "lock_open" at bounding box center [624, 61] width 41 height 41
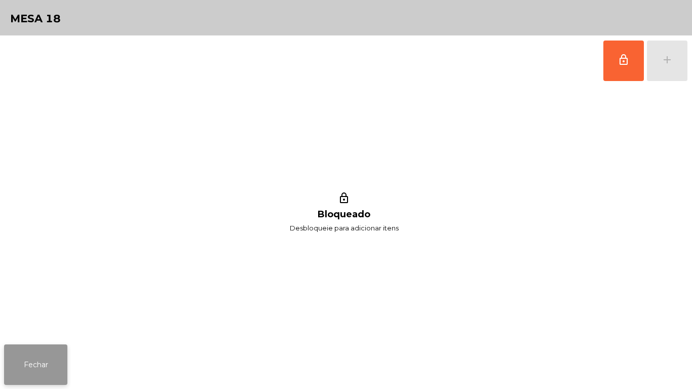
click at [24, 368] on button "Fechar" at bounding box center [35, 365] width 63 height 41
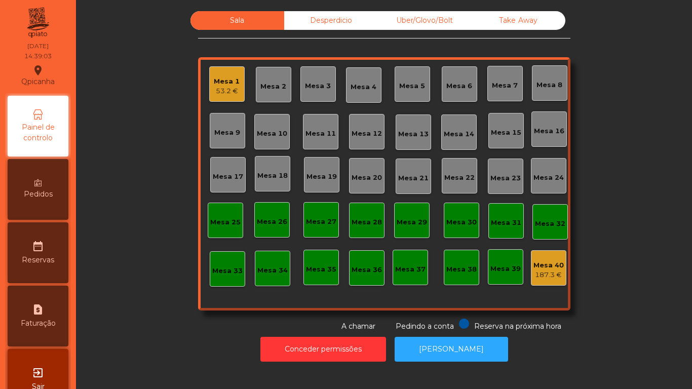
click at [226, 85] on div "Mesa 1" at bounding box center [227, 82] width 26 height 10
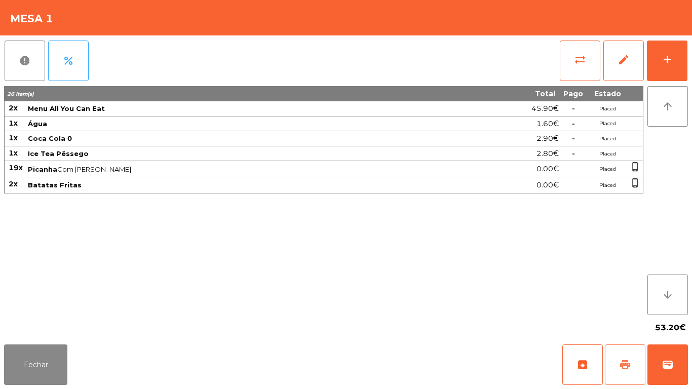
click at [621, 360] on span "print" at bounding box center [625, 365] width 12 height 12
